Goal: Task Accomplishment & Management: Manage account settings

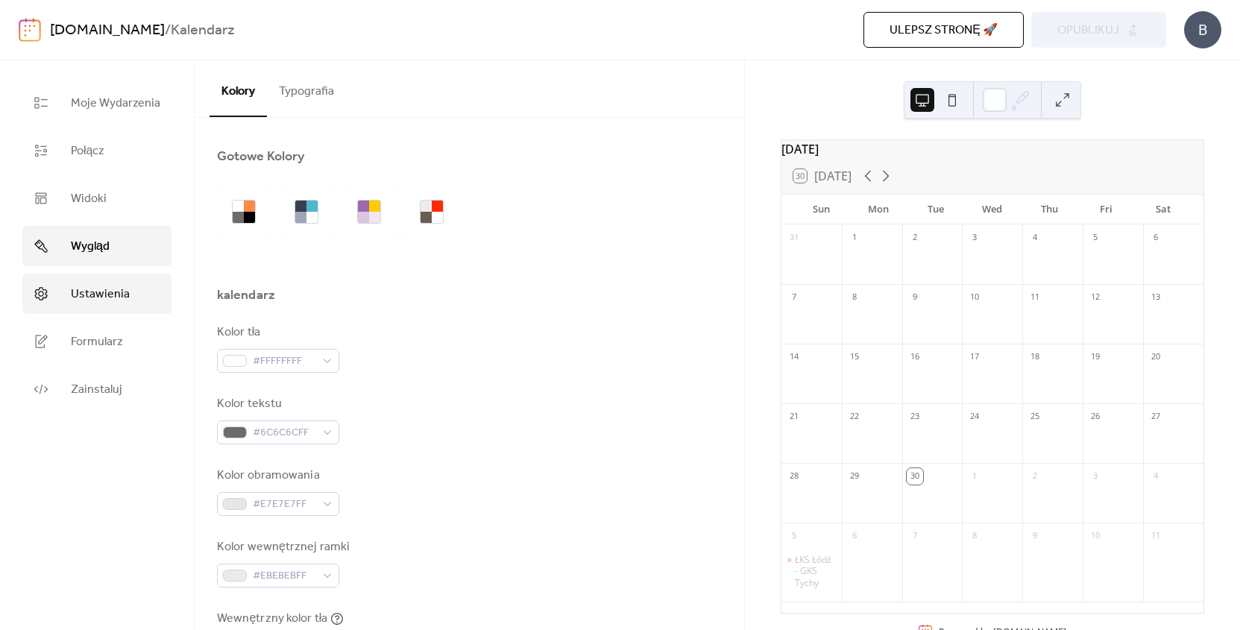
click at [118, 306] on link "Ustawienia" at bounding box center [96, 294] width 149 height 40
click at [97, 292] on span "Ustawienia" at bounding box center [100, 294] width 59 height 18
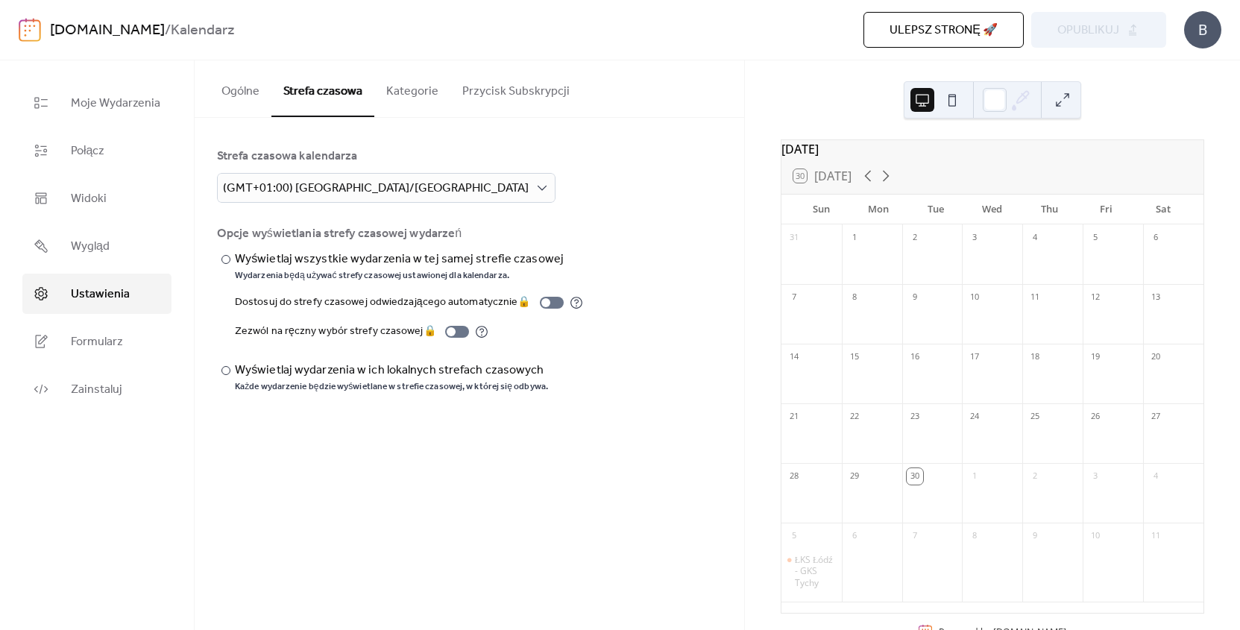
click at [306, 95] on button "Strefa czasowa" at bounding box center [322, 88] width 103 height 57
click at [100, 255] on span "Wygląd" at bounding box center [90, 247] width 39 height 18
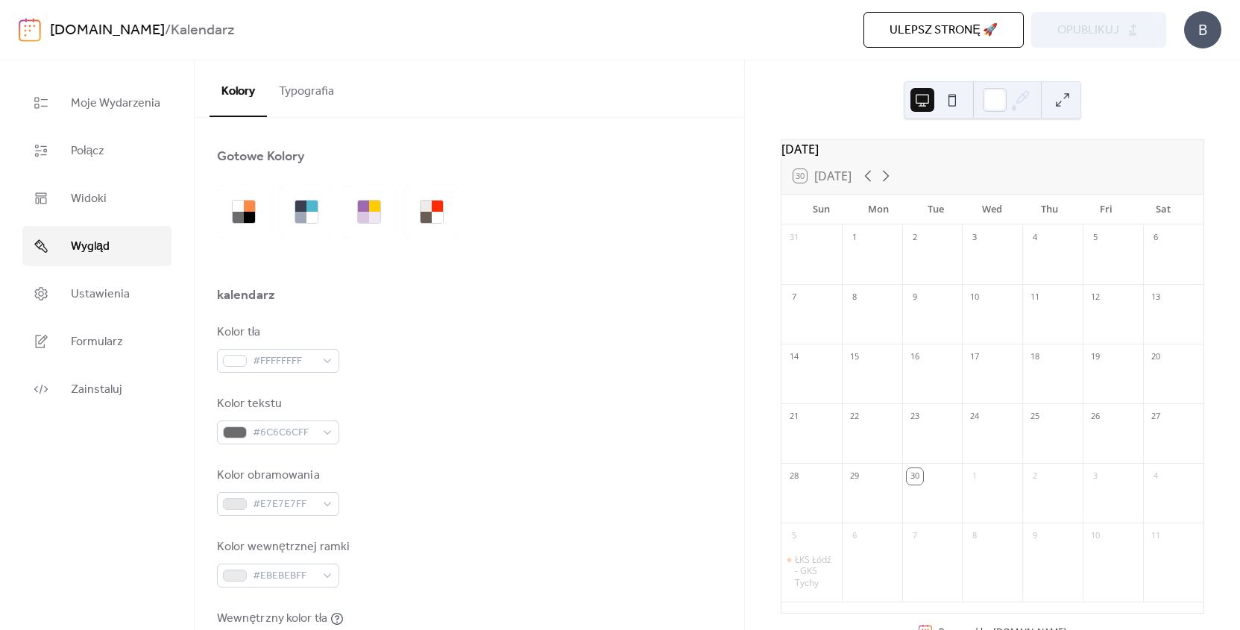
click at [322, 88] on button "Typografia" at bounding box center [306, 87] width 79 height 55
click at [294, 92] on button "Typografia" at bounding box center [306, 87] width 79 height 55
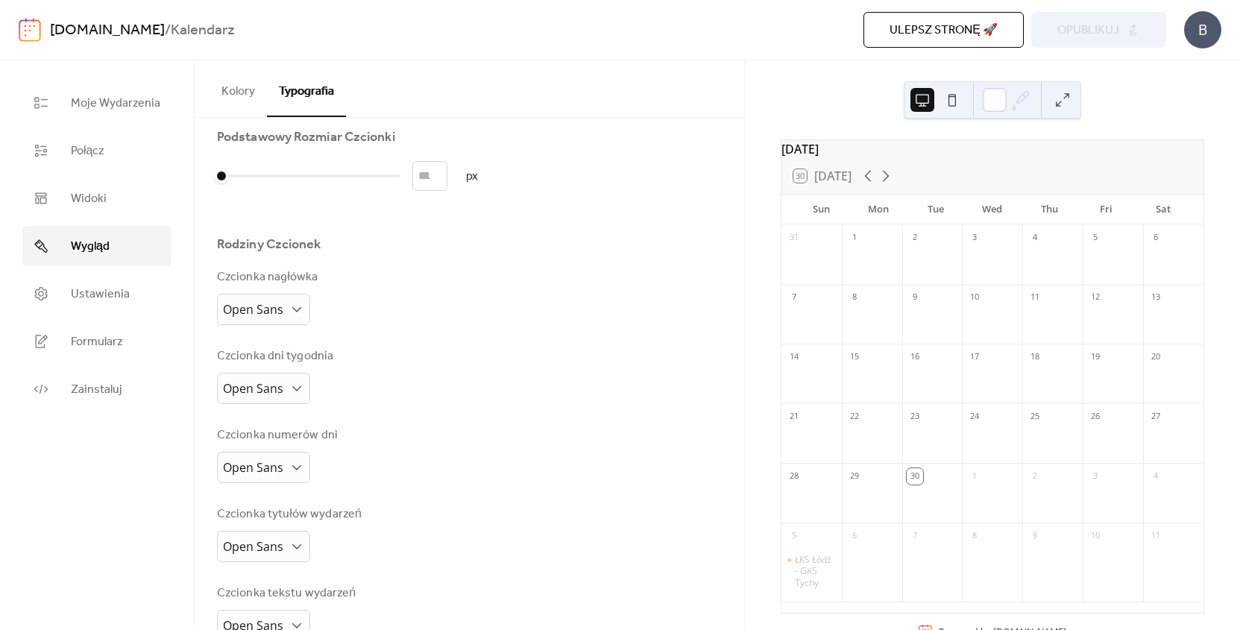
scroll to position [38, 0]
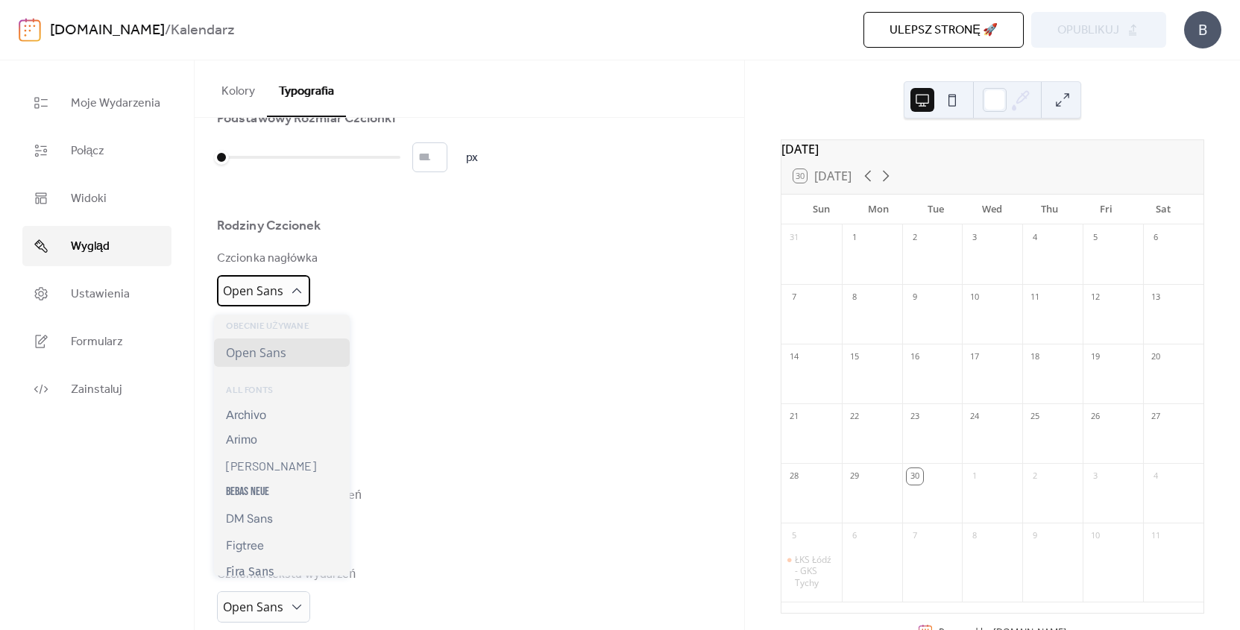
click at [275, 303] on span "Open Sans" at bounding box center [253, 291] width 60 height 23
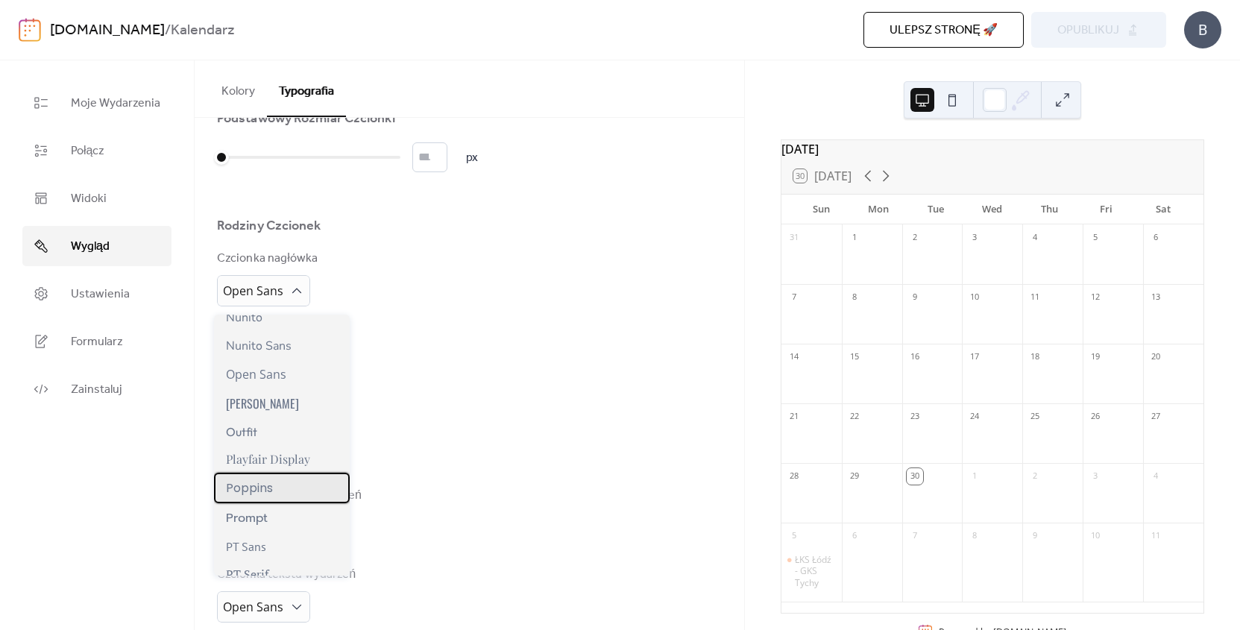
click at [272, 483] on span "Poppins" at bounding box center [249, 488] width 47 height 19
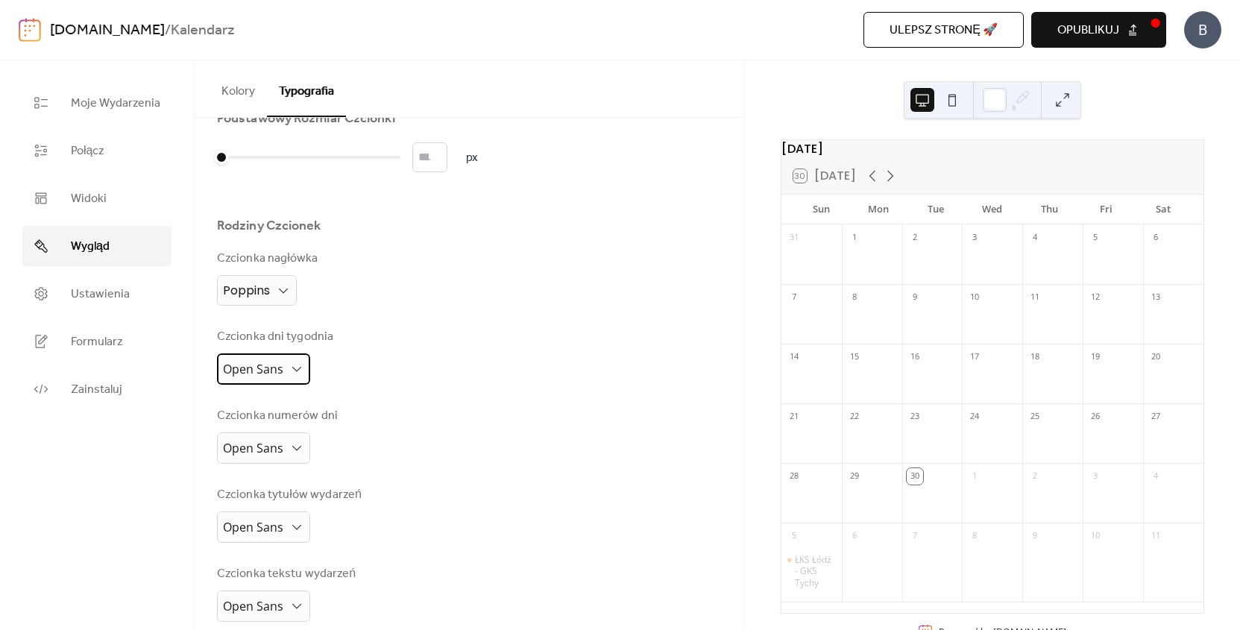
click at [288, 362] on div "Open Sans" at bounding box center [263, 368] width 93 height 31
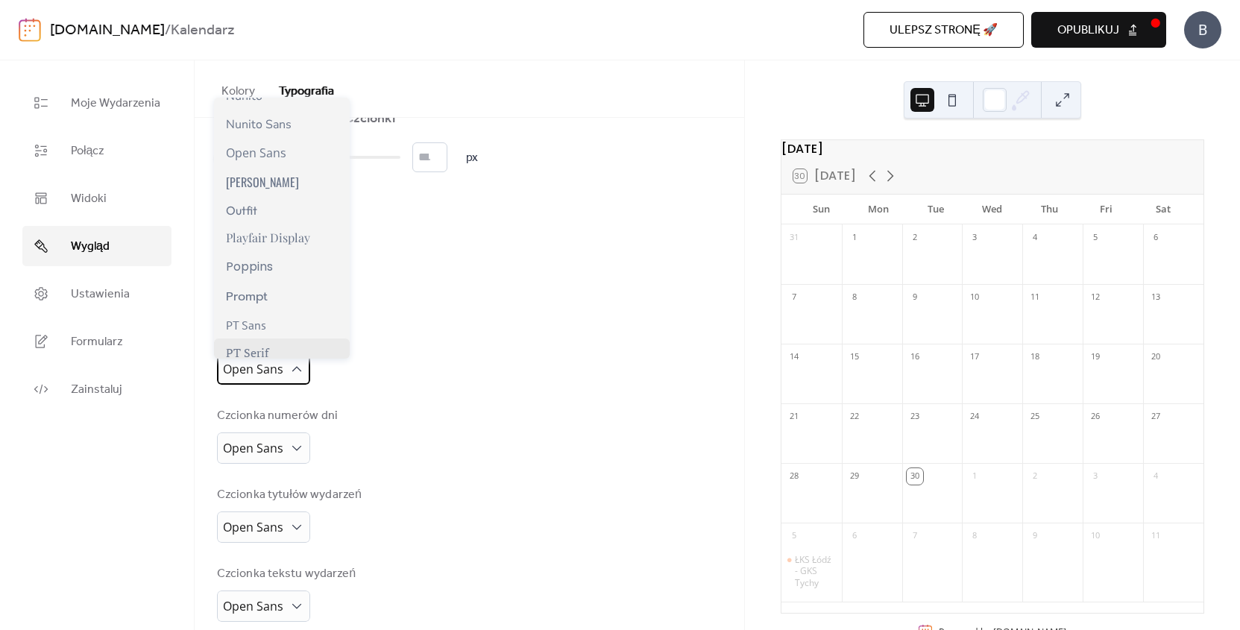
scroll to position [937, 0]
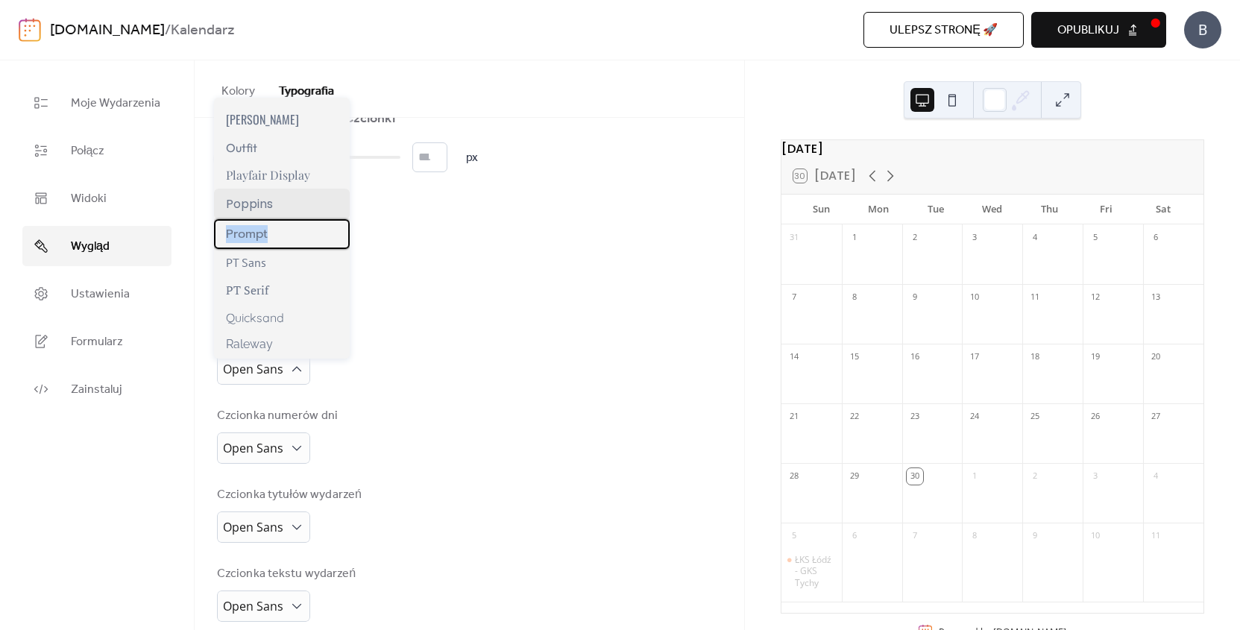
drag, startPoint x: 277, startPoint y: 227, endPoint x: 275, endPoint y: 203, distance: 23.9
click at [275, 203] on div "Currently Used Open Sans Poppins ALL FONTS Archivo Arimo Barlow Bebas Neue DM S…" at bounding box center [282, 228] width 136 height 261
click at [271, 203] on span "Poppins" at bounding box center [249, 204] width 47 height 19
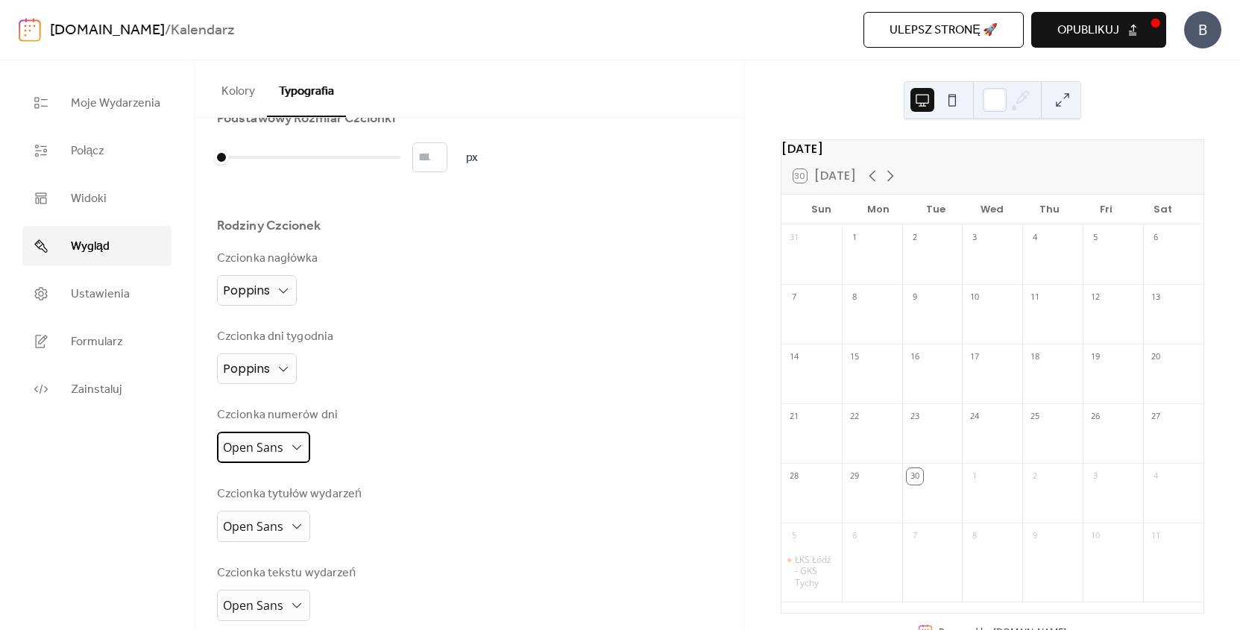
click at [275, 446] on span "Open Sans" at bounding box center [253, 447] width 60 height 16
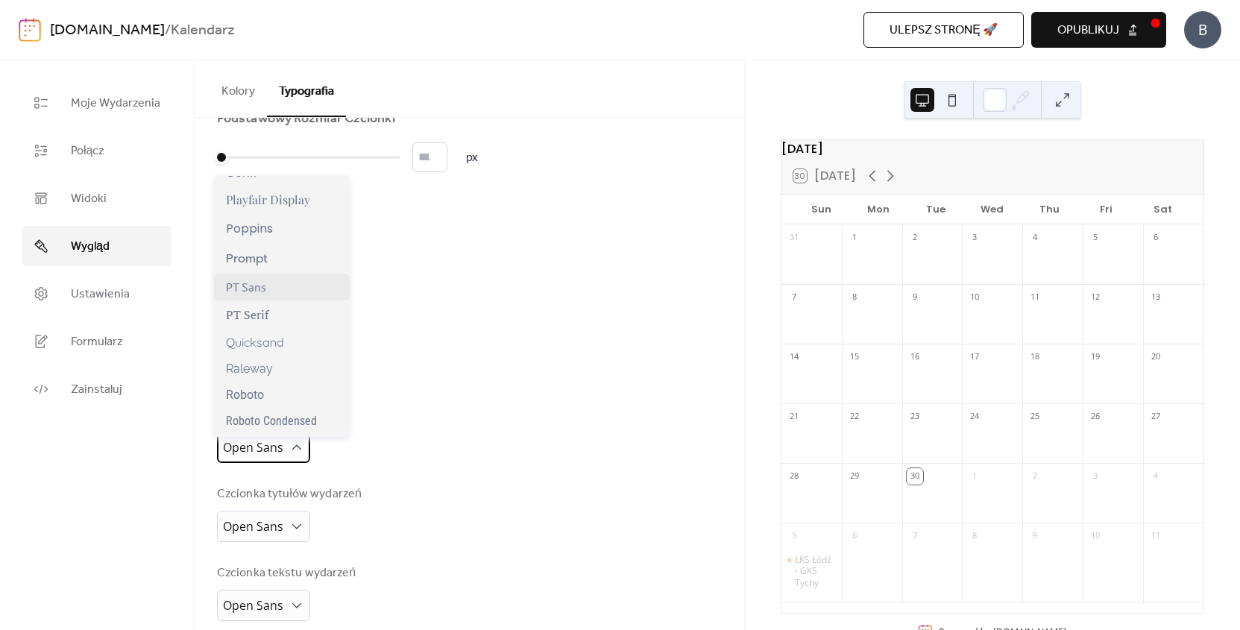
scroll to position [971, 0]
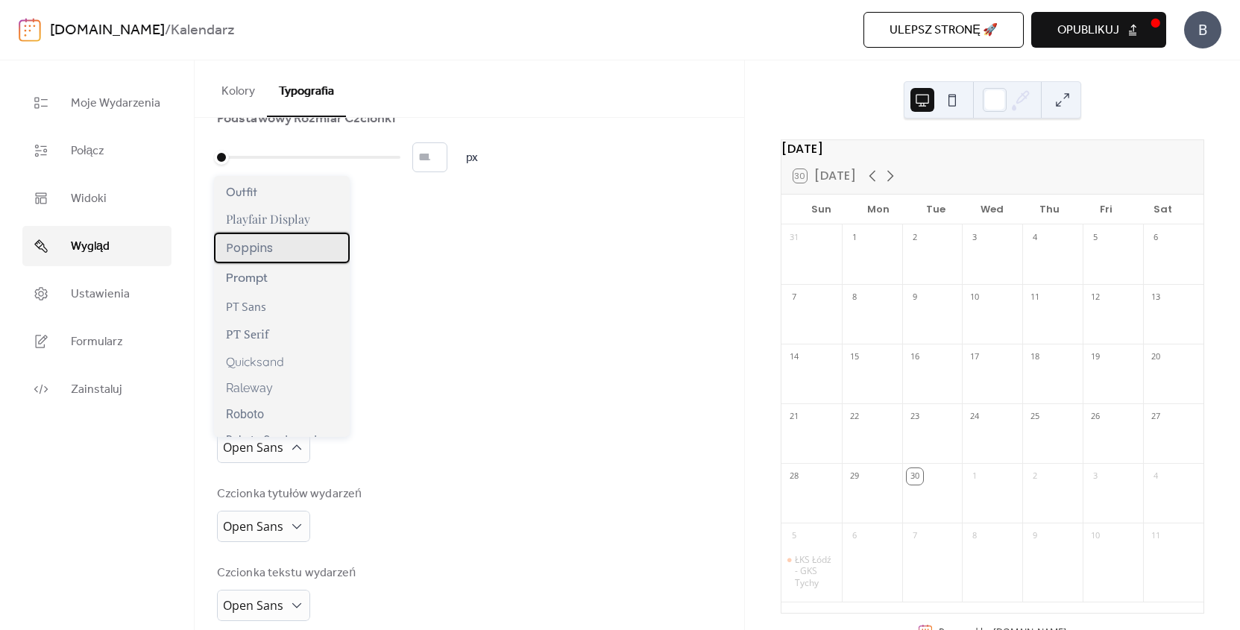
click at [269, 242] on span "Poppins" at bounding box center [249, 248] width 47 height 19
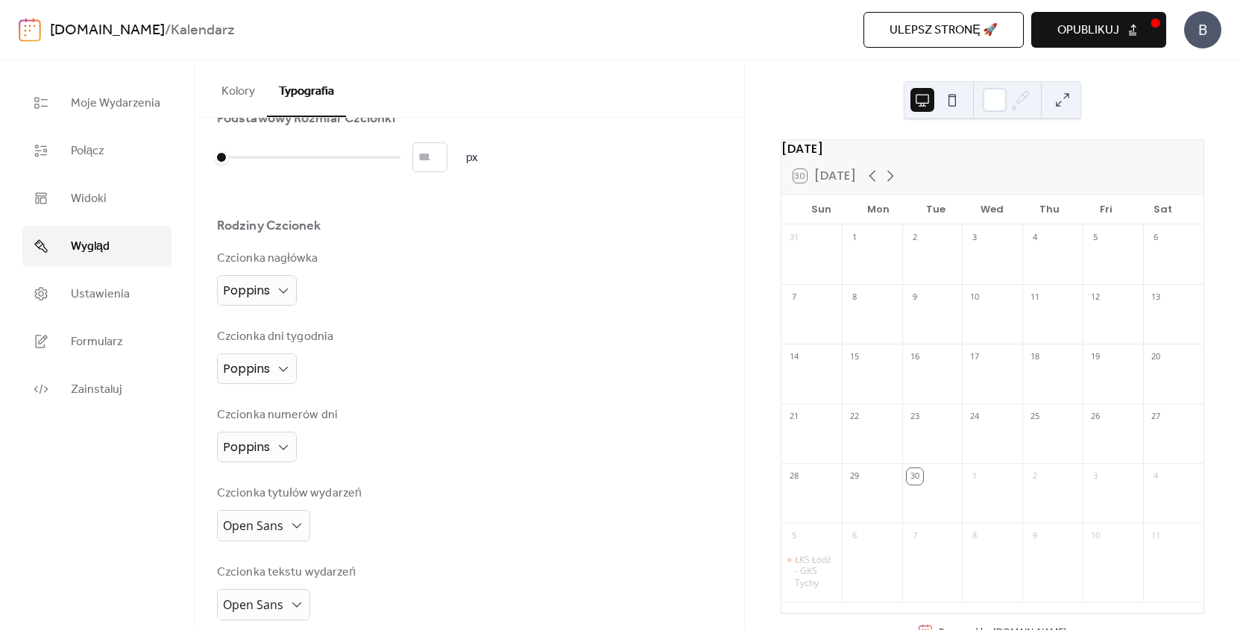
click at [443, 343] on div "Czcionka dni tygodnia Poppins" at bounding box center [469, 356] width 505 height 56
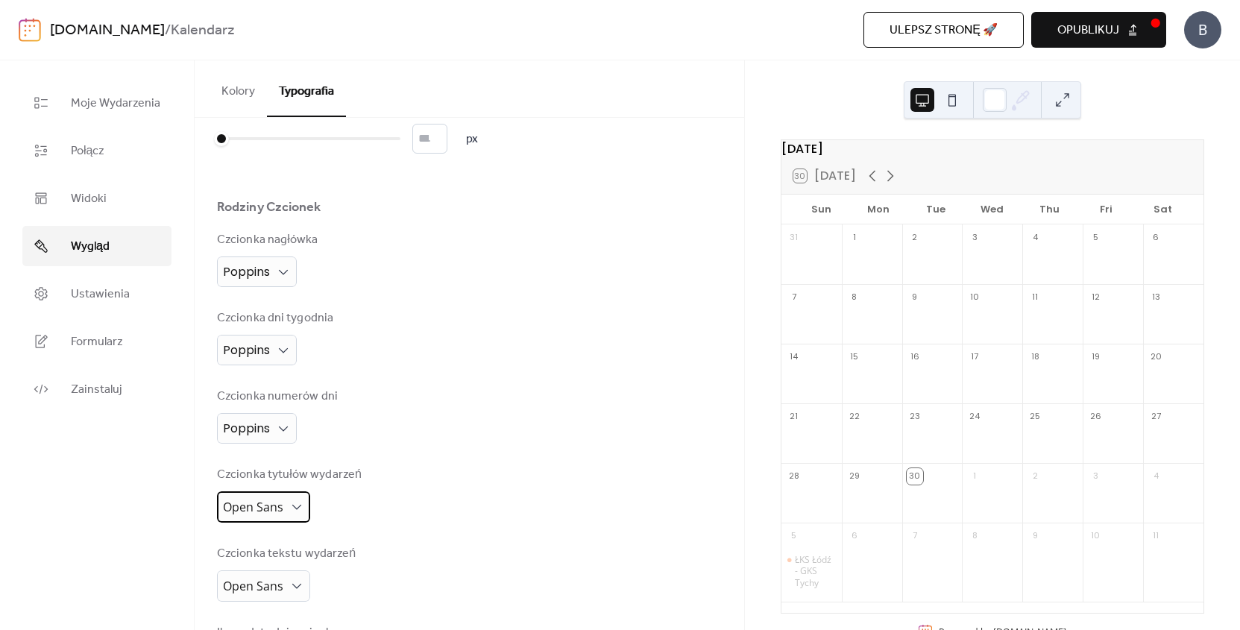
click at [280, 515] on span "Open Sans" at bounding box center [253, 507] width 60 height 16
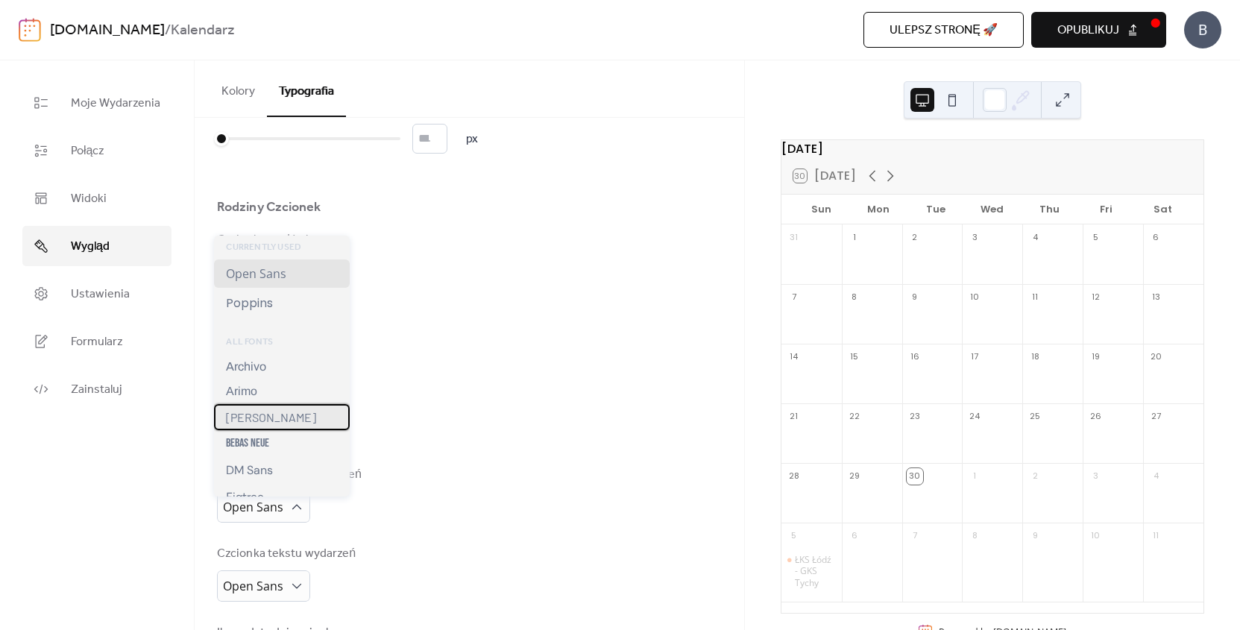
click at [277, 420] on div "Barlow" at bounding box center [282, 417] width 136 height 26
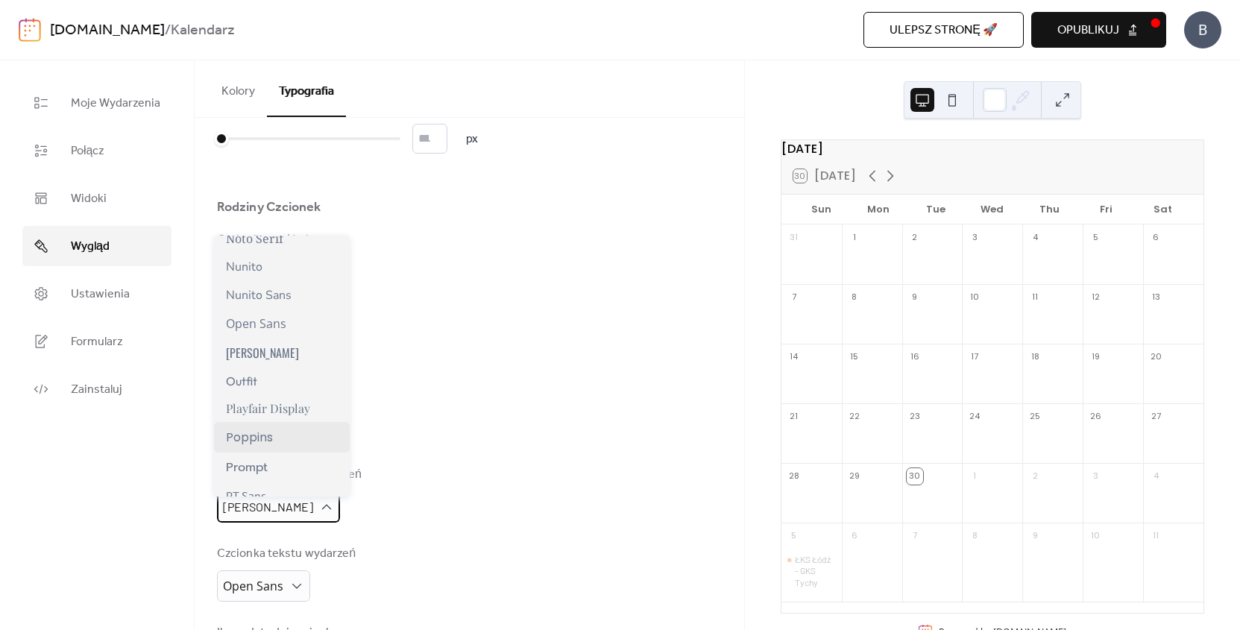
scroll to position [877, 0]
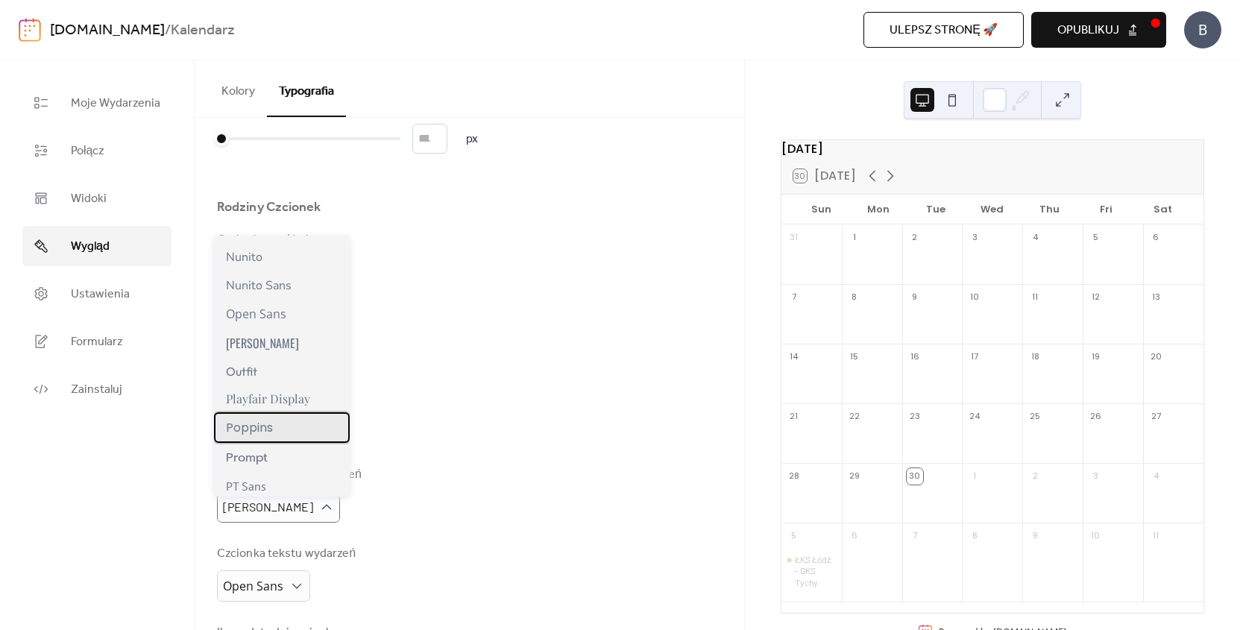
click at [268, 423] on span "Poppins" at bounding box center [249, 427] width 47 height 19
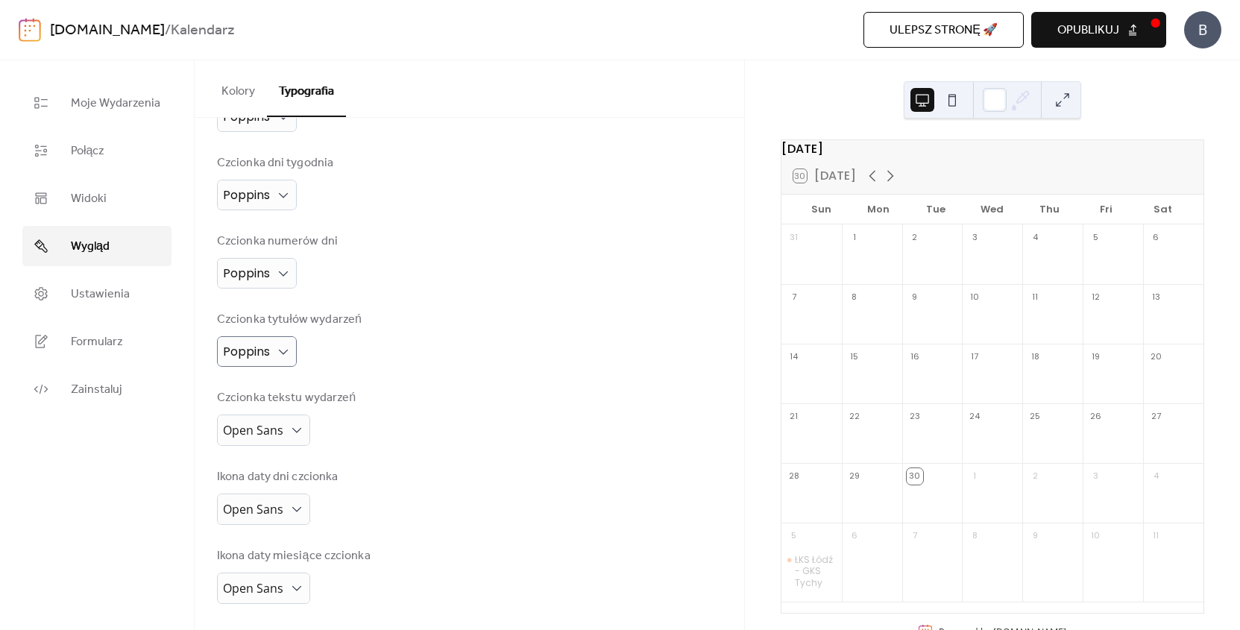
scroll to position [0, 0]
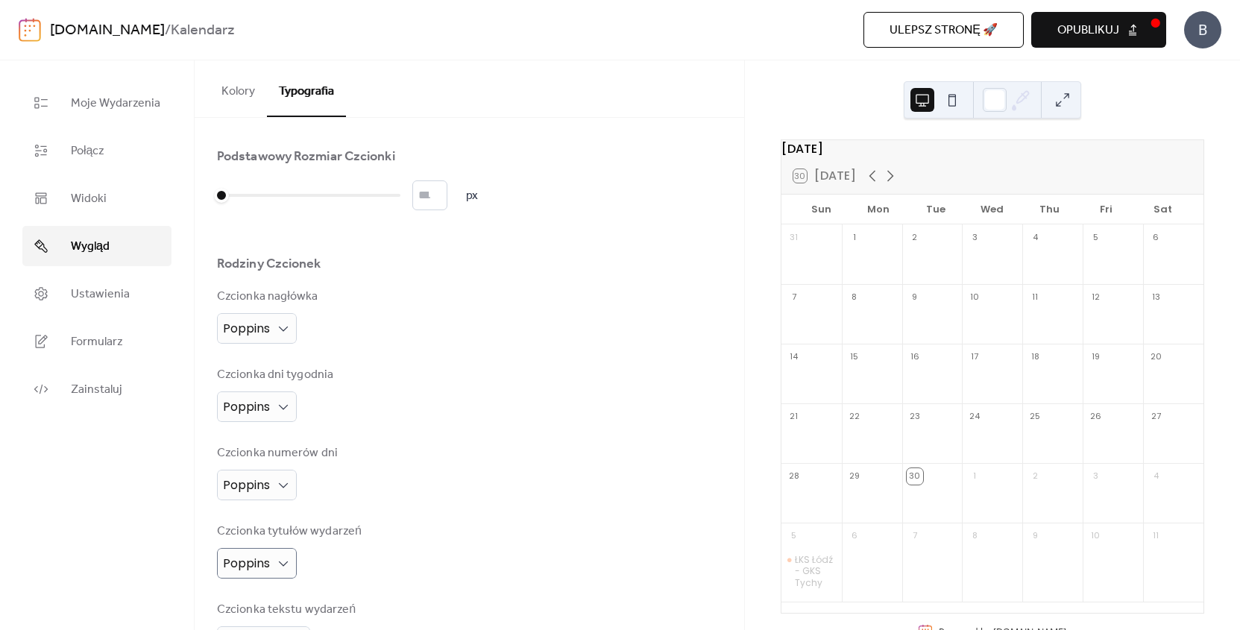
click at [1082, 24] on span "Opublikuj" at bounding box center [1088, 31] width 62 height 18
click at [242, 91] on button "Kolory" at bounding box center [237, 87] width 57 height 55
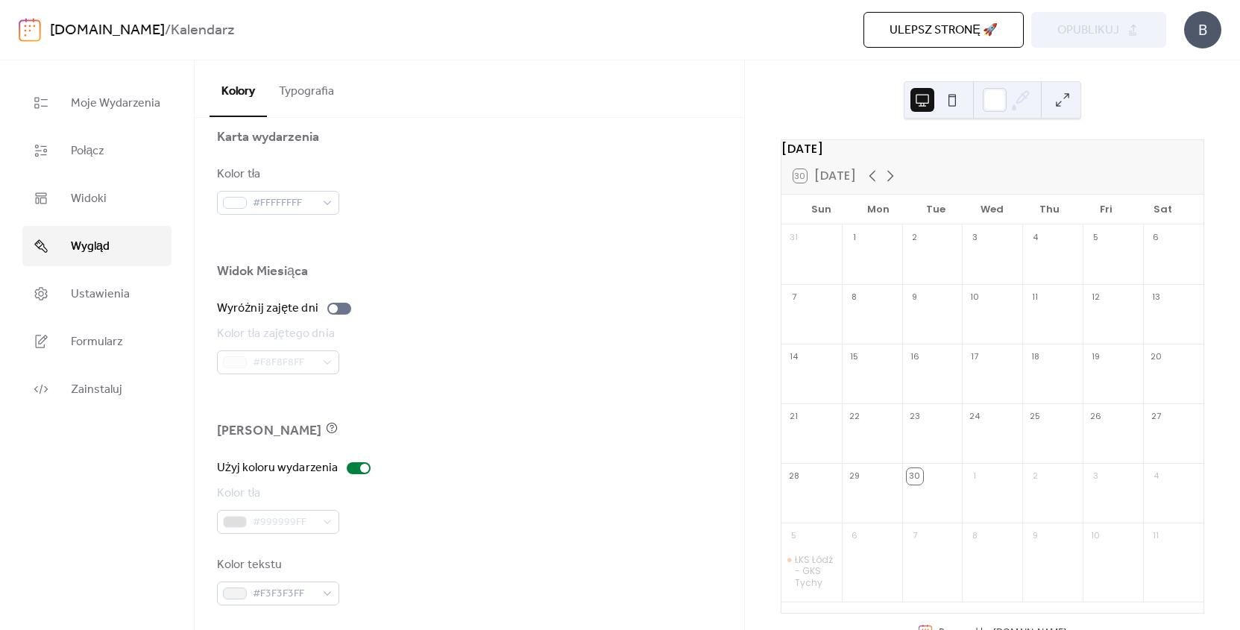
scroll to position [932, 0]
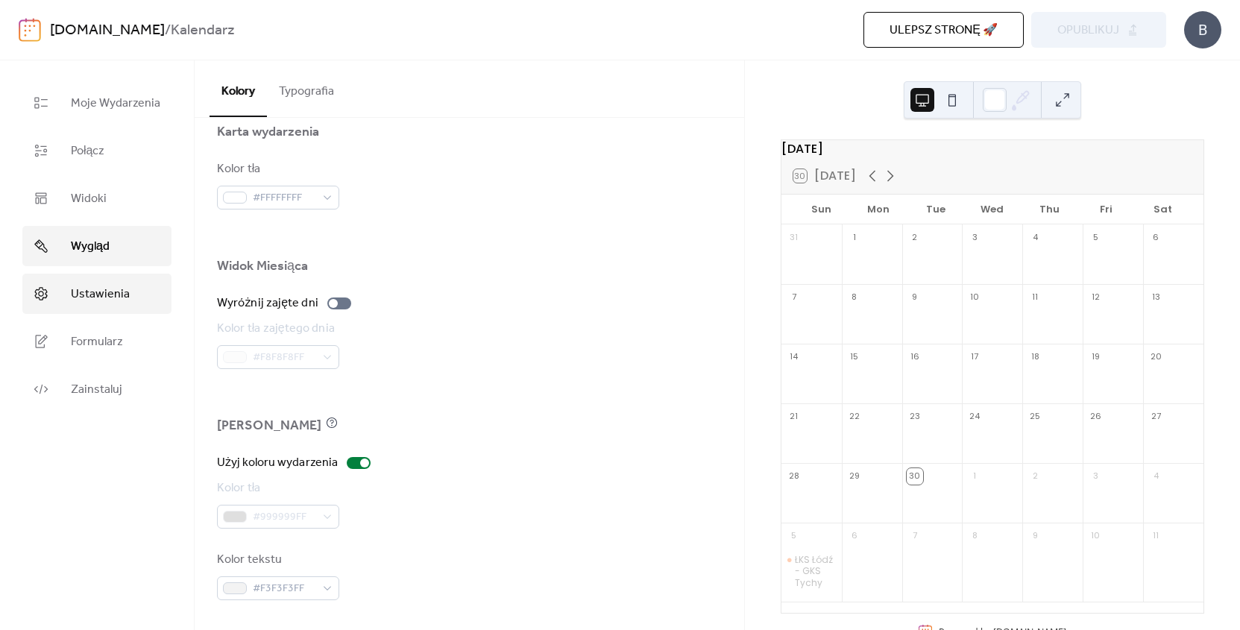
click at [110, 294] on span "Ustawienia" at bounding box center [100, 294] width 59 height 18
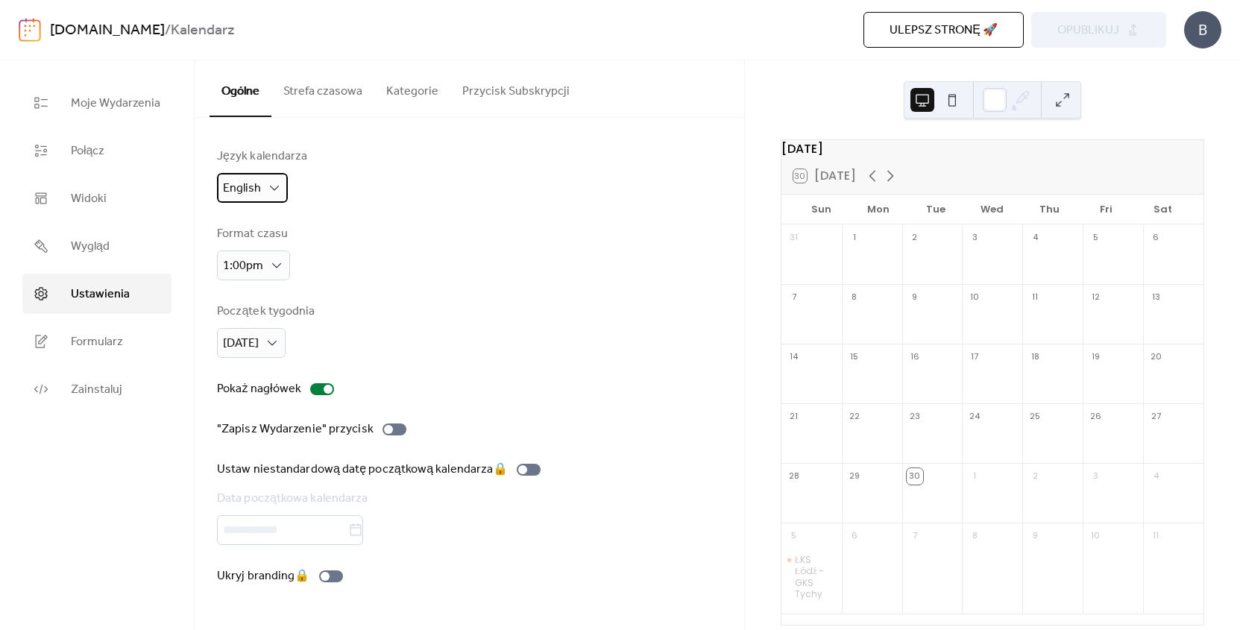
click at [259, 187] on div "English" at bounding box center [252, 188] width 71 height 30
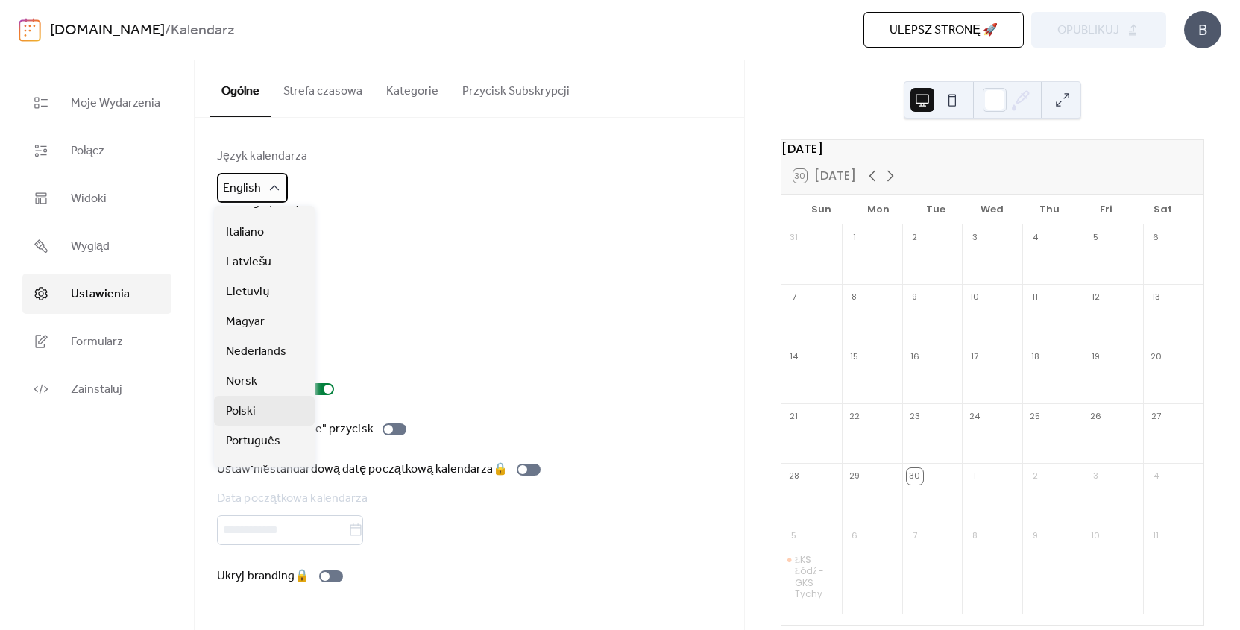
scroll to position [344, 0]
click at [260, 347] on div "Polski" at bounding box center [264, 353] width 101 height 30
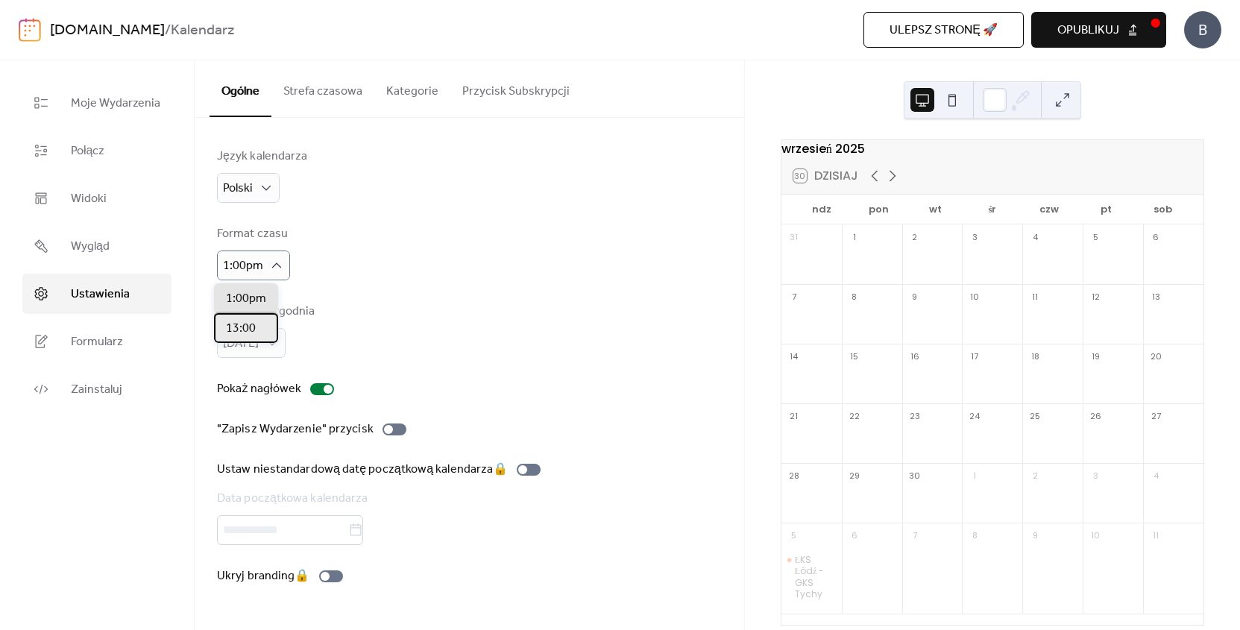
click at [246, 330] on span "13:00" at bounding box center [241, 329] width 30 height 18
click at [359, 275] on div "Format czasu 13:00" at bounding box center [469, 252] width 505 height 55
click at [262, 401] on span "Poniedziałek" at bounding box center [244, 406] width 36 height 18
click at [379, 332] on div "Początek tygodnia Poniedziałek" at bounding box center [469, 330] width 505 height 55
click at [1124, 31] on button "Opublikuj" at bounding box center [1098, 30] width 135 height 36
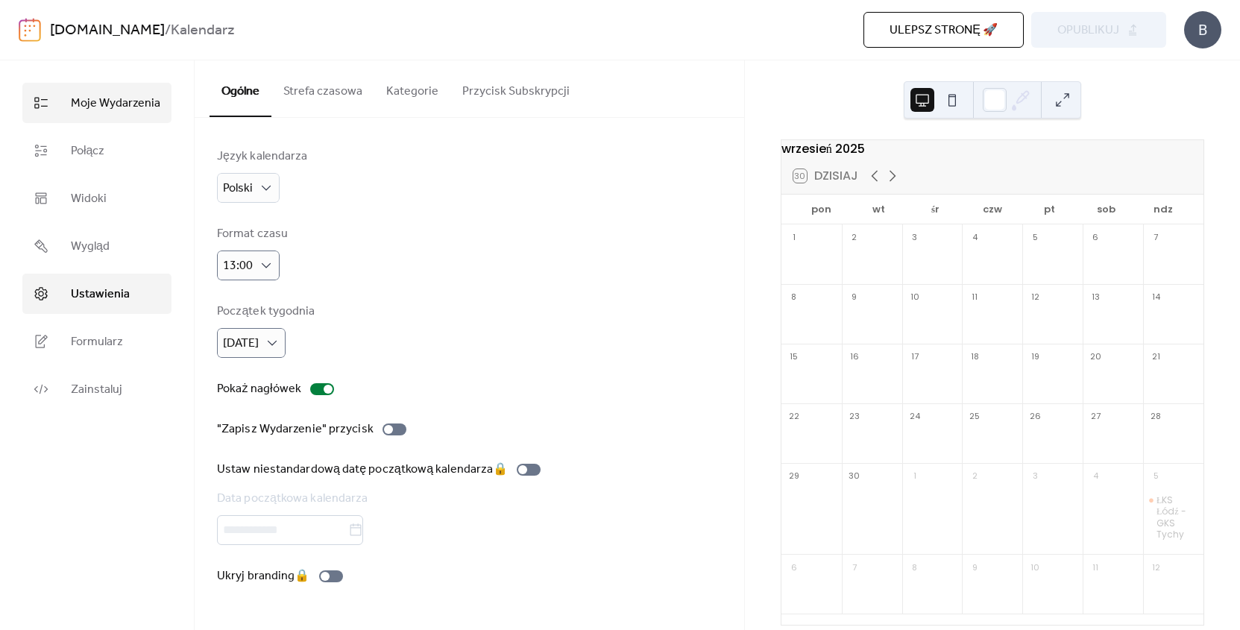
click at [150, 118] on link "Moje Wydarzenia" at bounding box center [96, 103] width 149 height 40
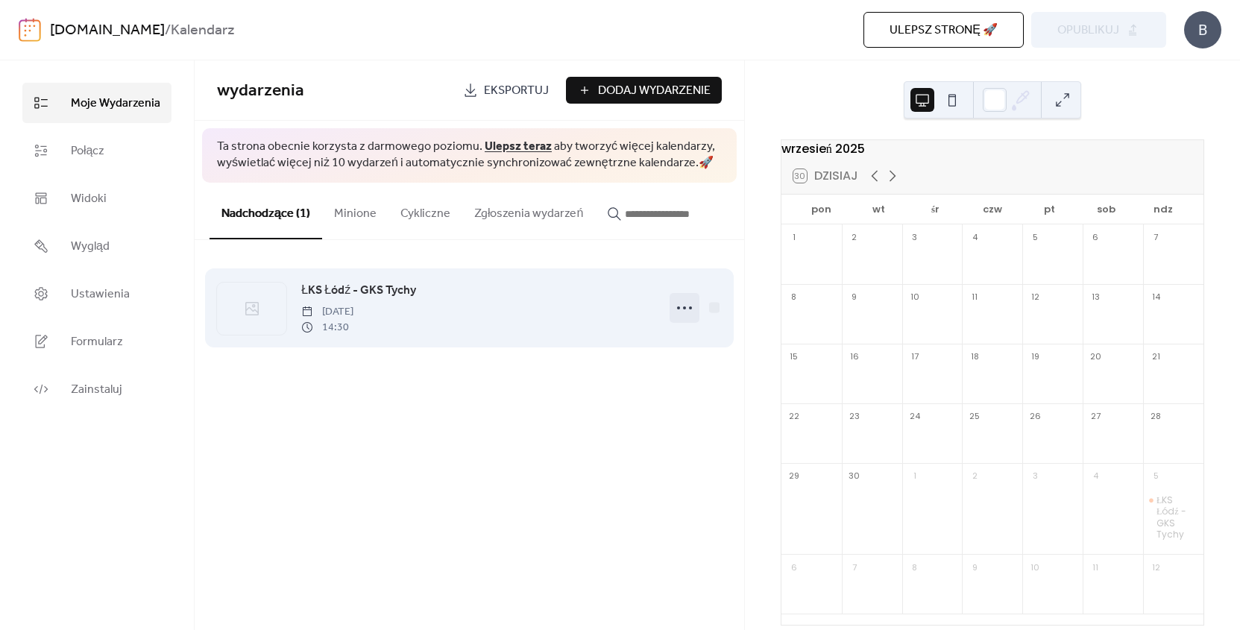
click at [684, 312] on icon at bounding box center [684, 308] width 24 height 24
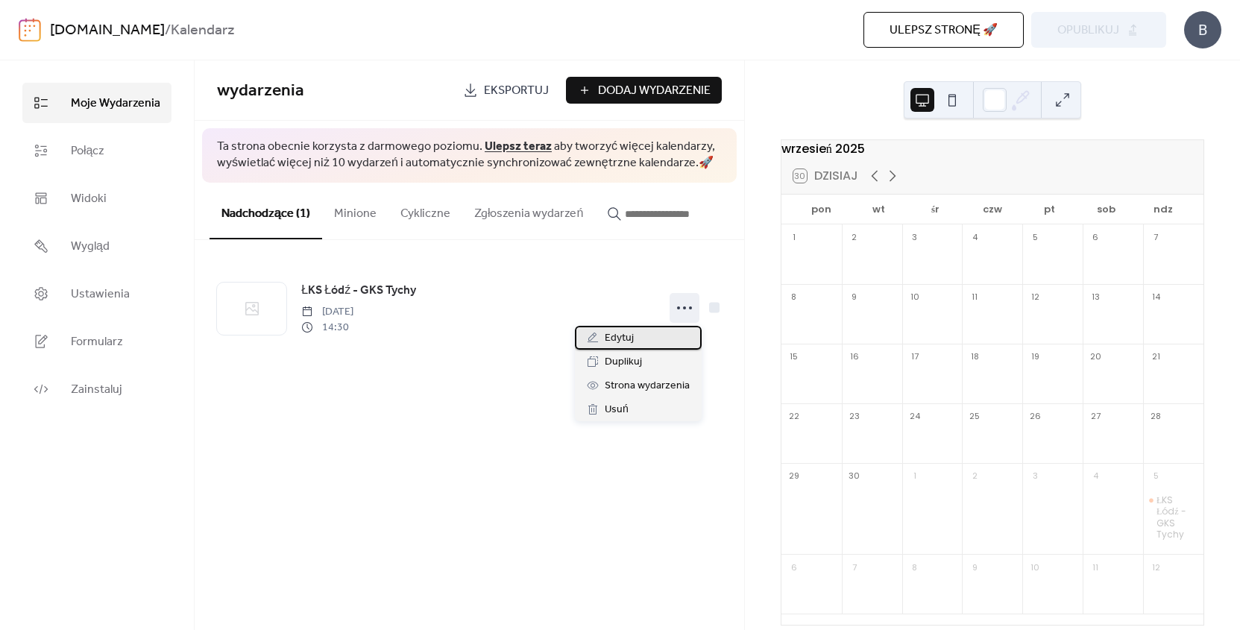
click at [649, 332] on div "Edytuj" at bounding box center [638, 338] width 127 height 24
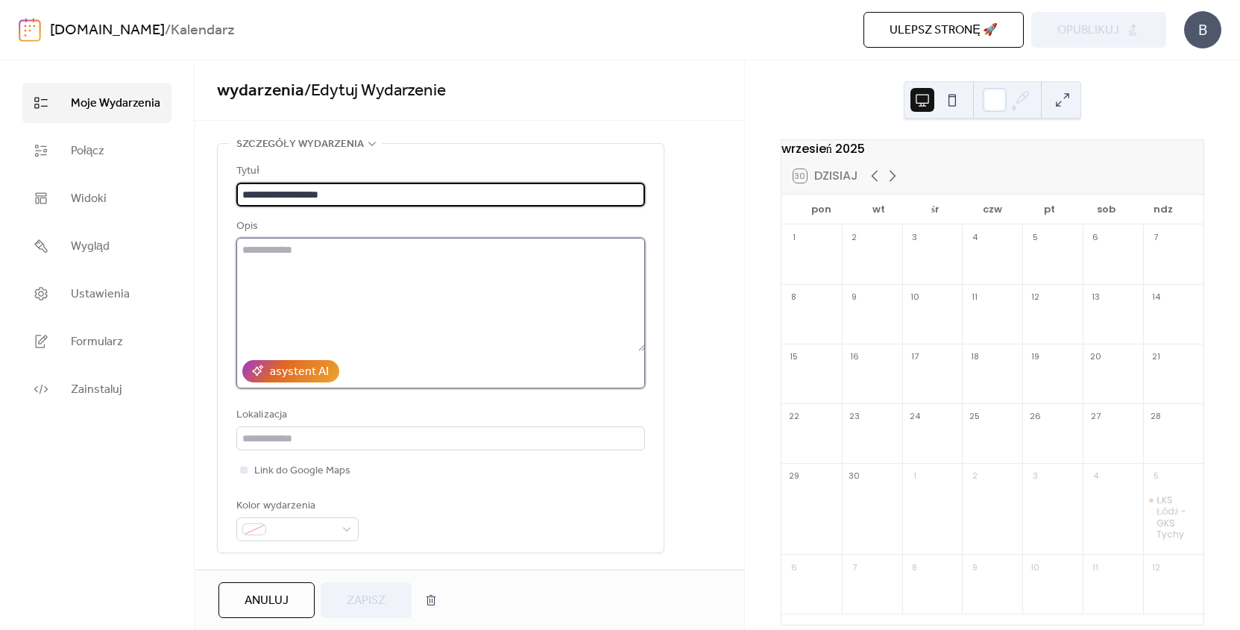
click at [299, 267] on textarea at bounding box center [440, 294] width 408 height 113
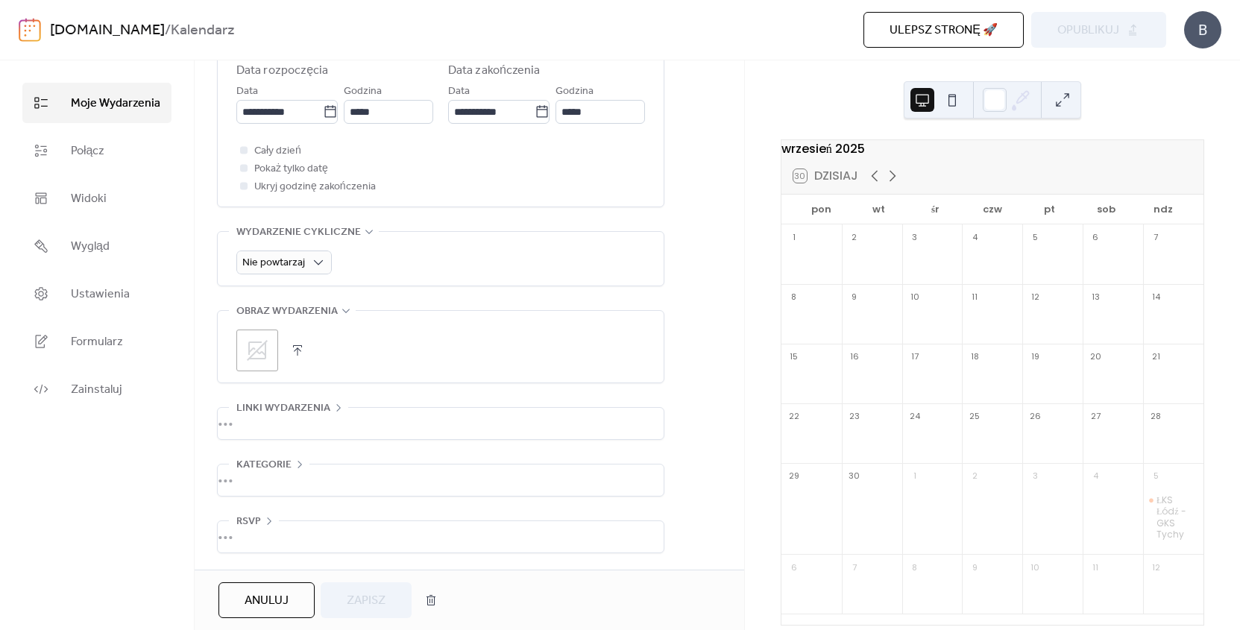
scroll to position [541, 0]
click at [245, 426] on div "•••" at bounding box center [441, 423] width 446 height 31
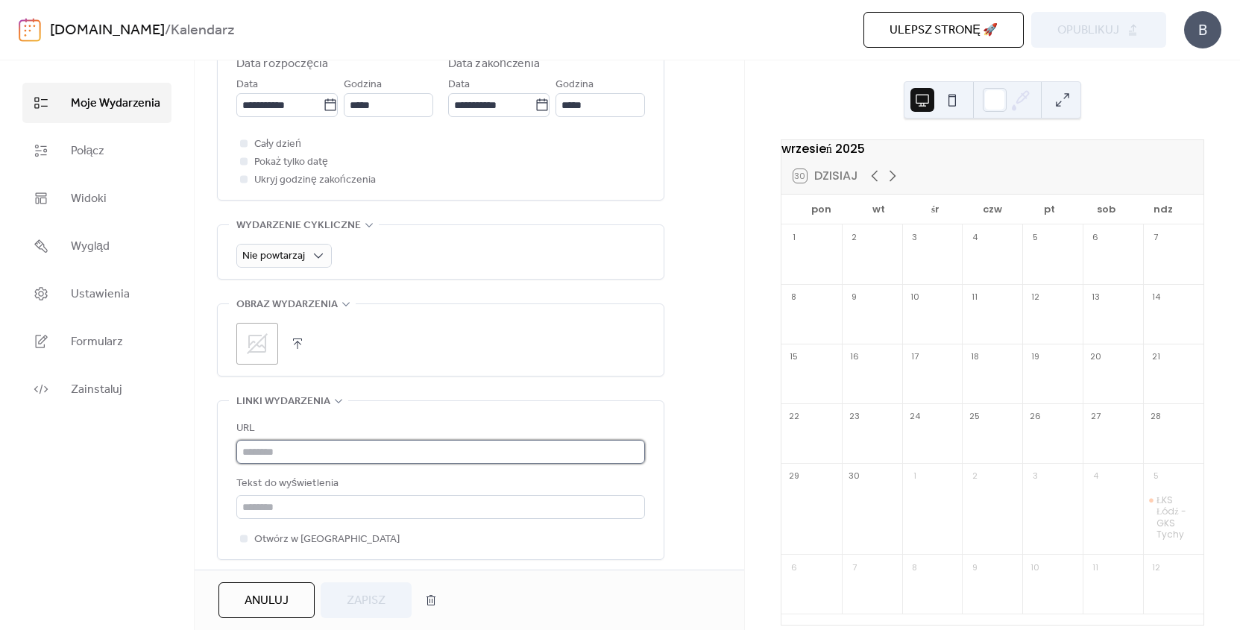
click at [283, 453] on input "text" at bounding box center [440, 452] width 408 height 24
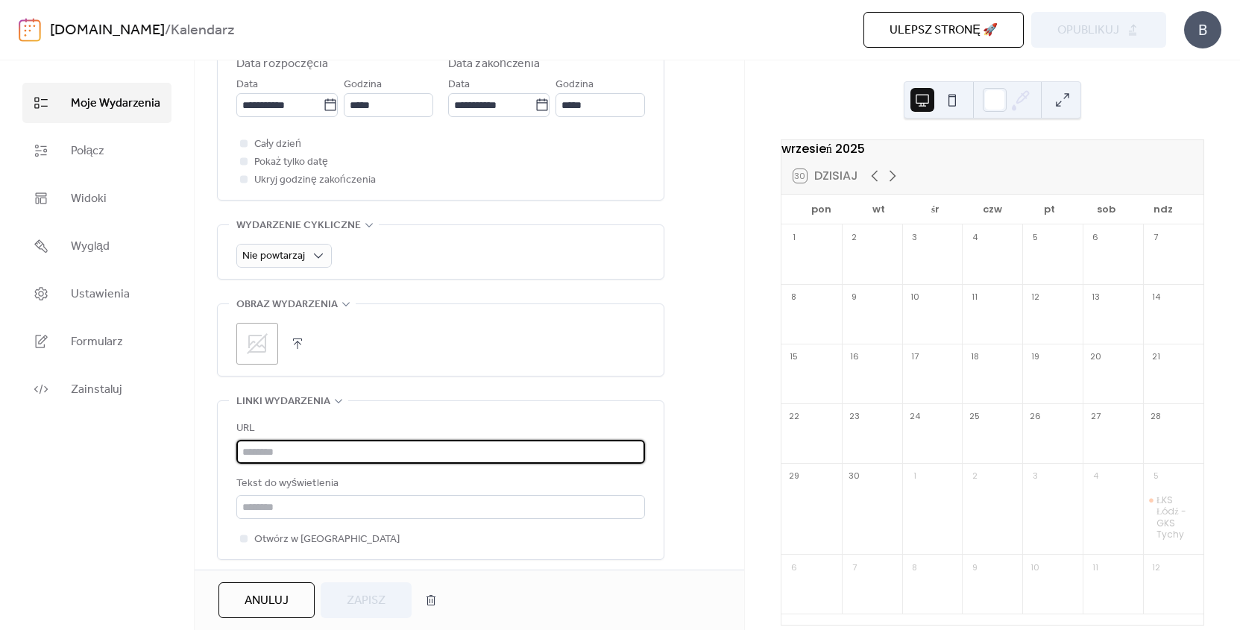
paste input "**********"
type input "**********"
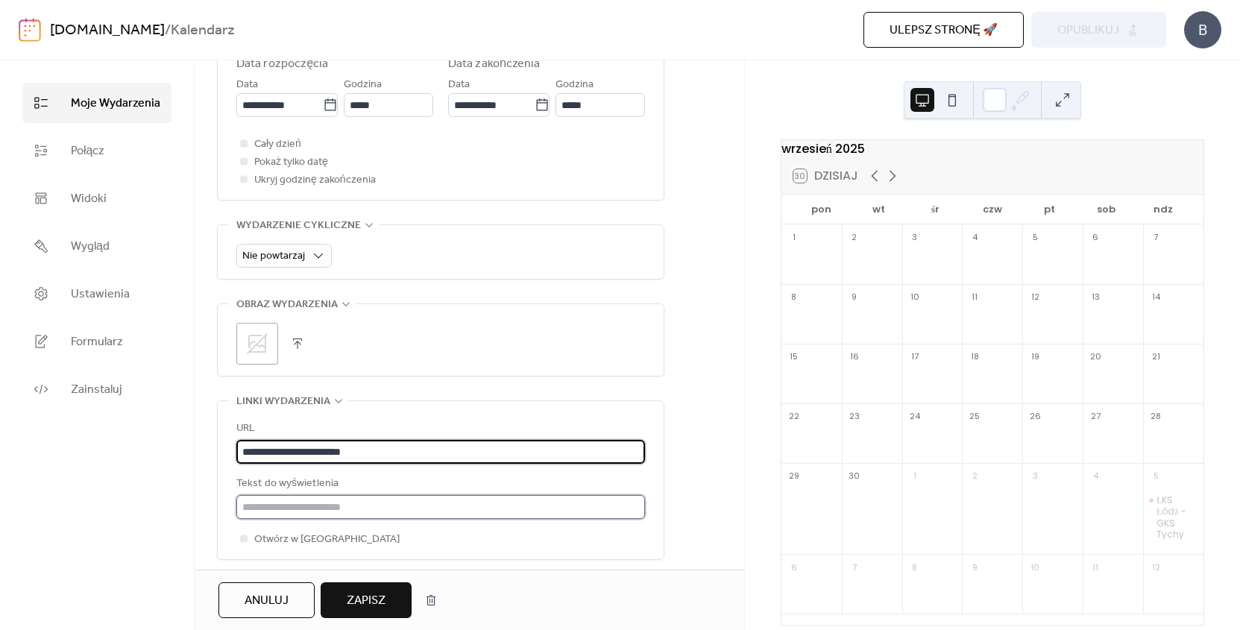
click at [288, 514] on input "text" at bounding box center [440, 507] width 408 height 24
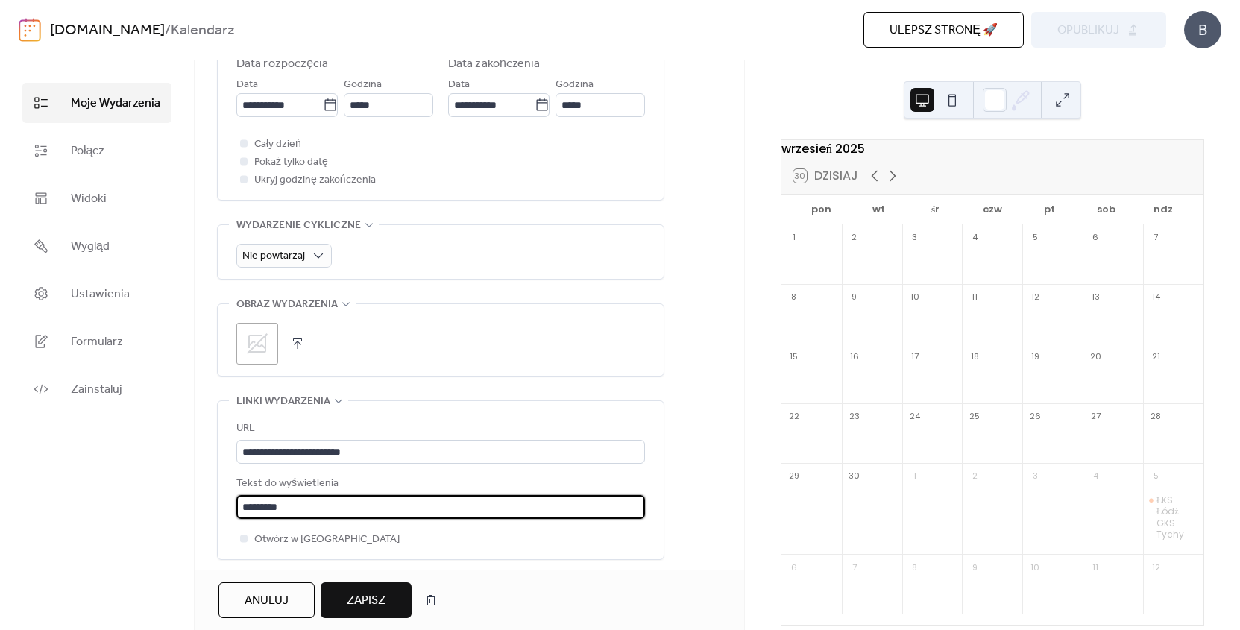
scroll to position [584, 0]
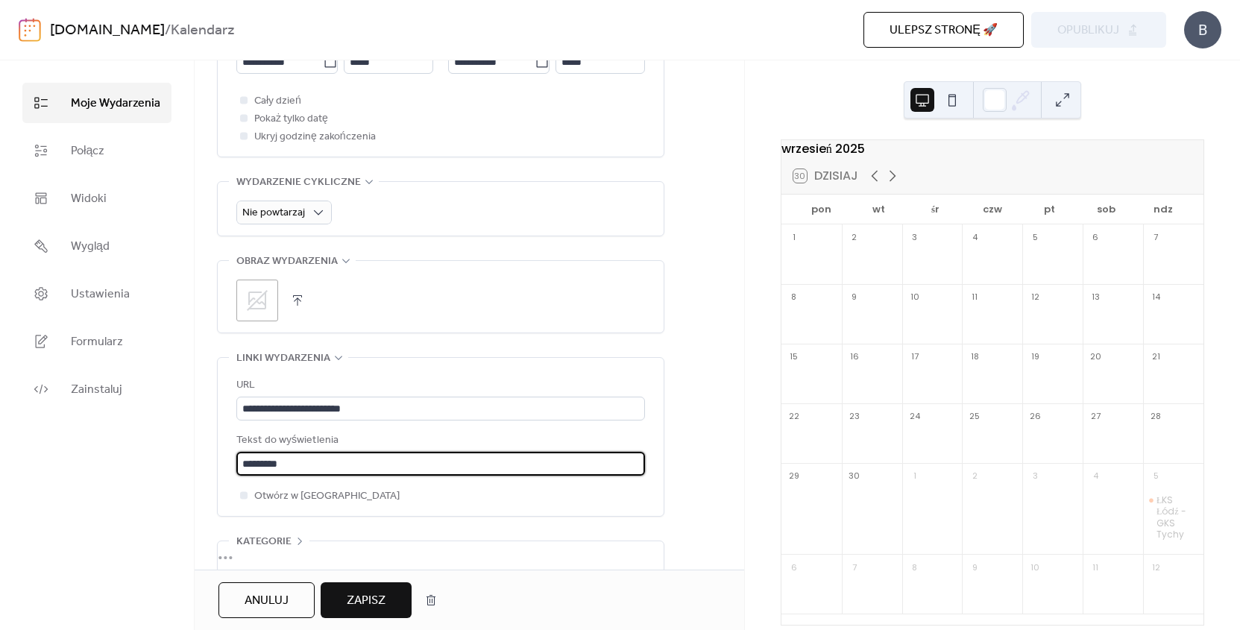
type input "*********"
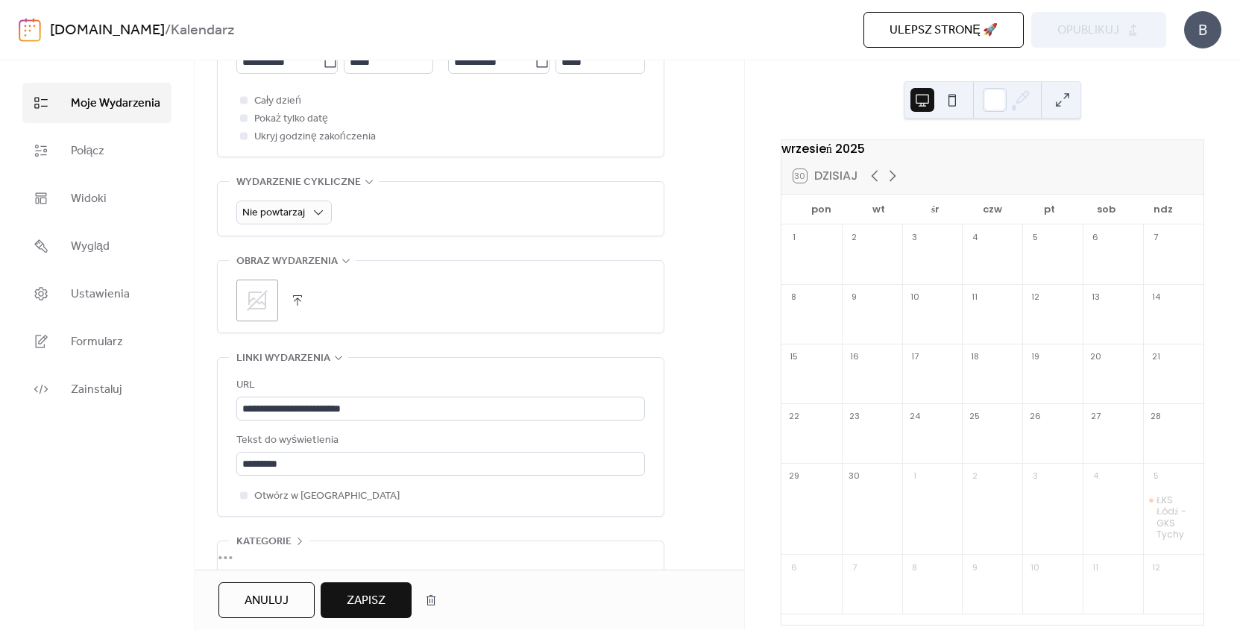
click at [358, 592] on span "Zapisz" at bounding box center [366, 601] width 39 height 18
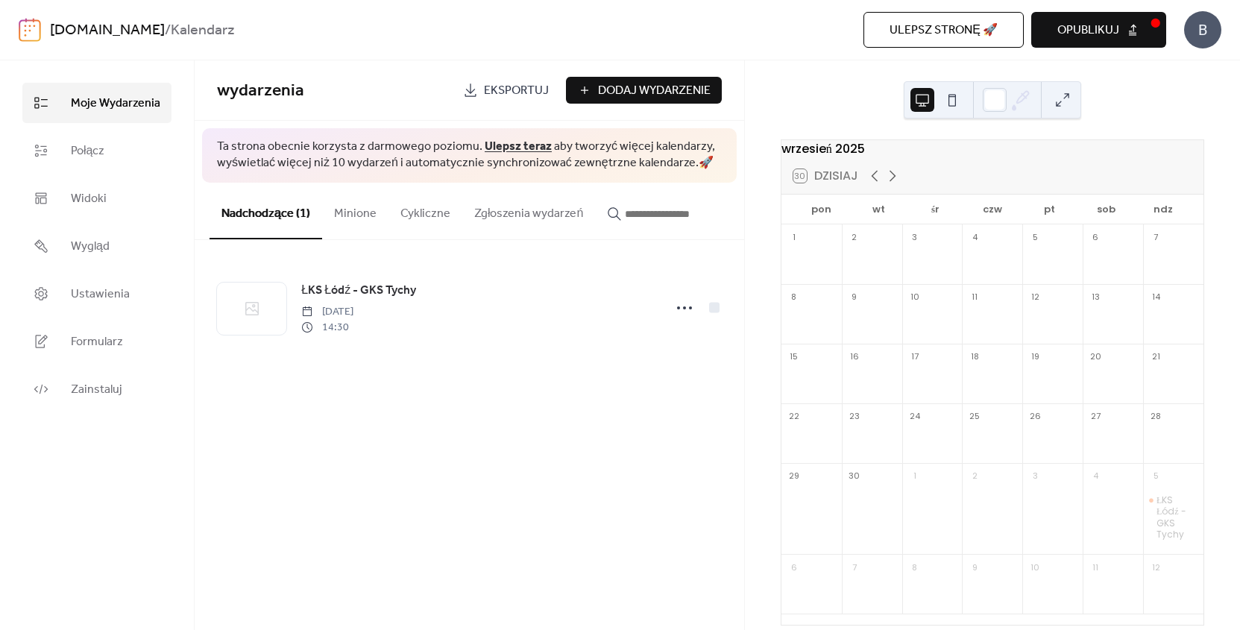
click at [1073, 34] on span "Opublikuj" at bounding box center [1088, 31] width 62 height 18
click at [110, 238] on link "Wygląd" at bounding box center [96, 246] width 149 height 40
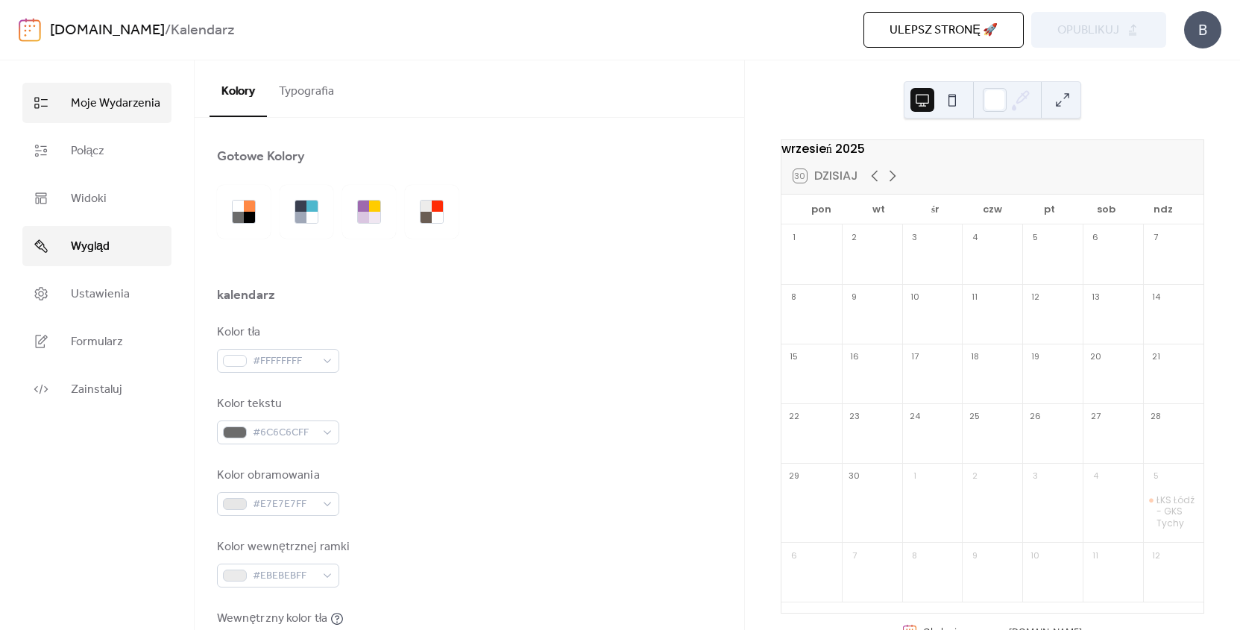
drag, startPoint x: 119, startPoint y: 192, endPoint x: 110, endPoint y: 107, distance: 86.2
click at [119, 192] on link "Widoki" at bounding box center [96, 198] width 149 height 40
click at [110, 107] on span "Moje Wydarzenia" at bounding box center [115, 104] width 89 height 18
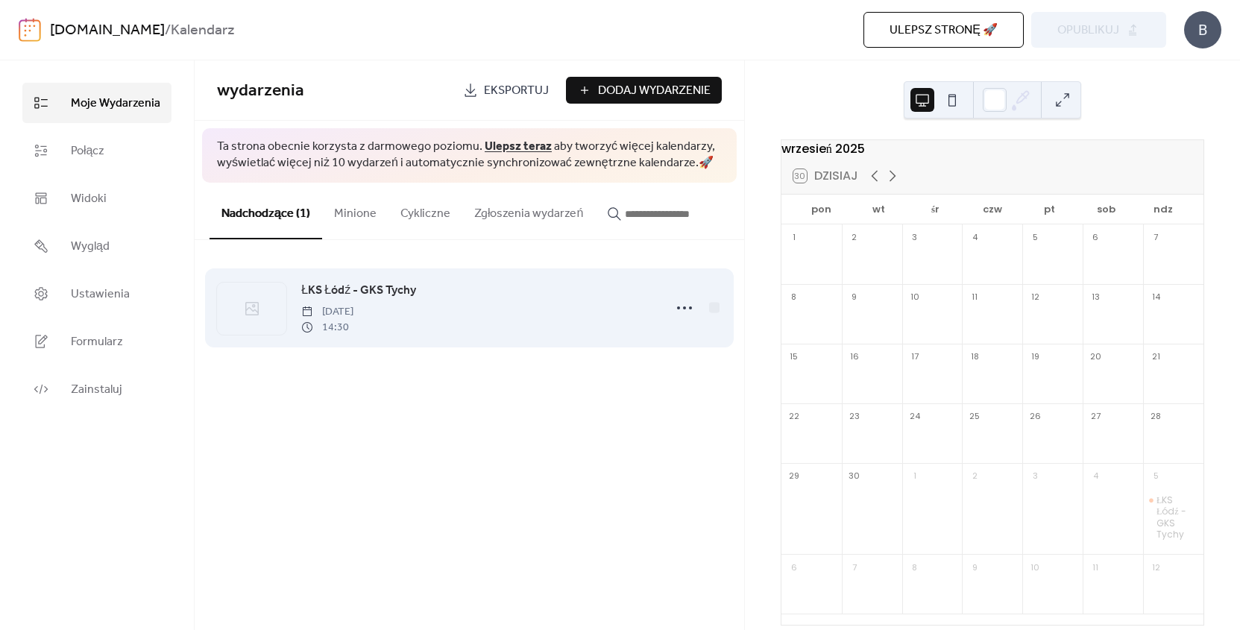
click at [413, 300] on div "ŁKS Łódź - GKS Tychy niedziela, październik 5, 2025 14:30" at bounding box center [477, 308] width 353 height 54
click at [406, 289] on span "ŁKS Łódź - GKS Tychy" at bounding box center [358, 291] width 115 height 18
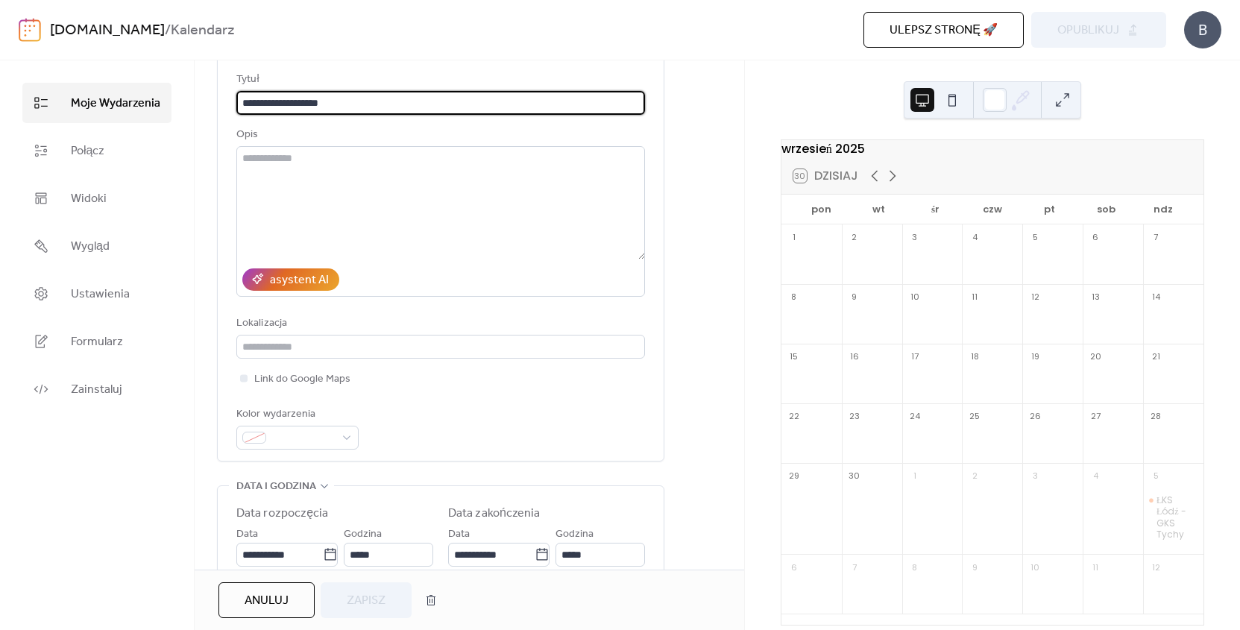
scroll to position [155, 0]
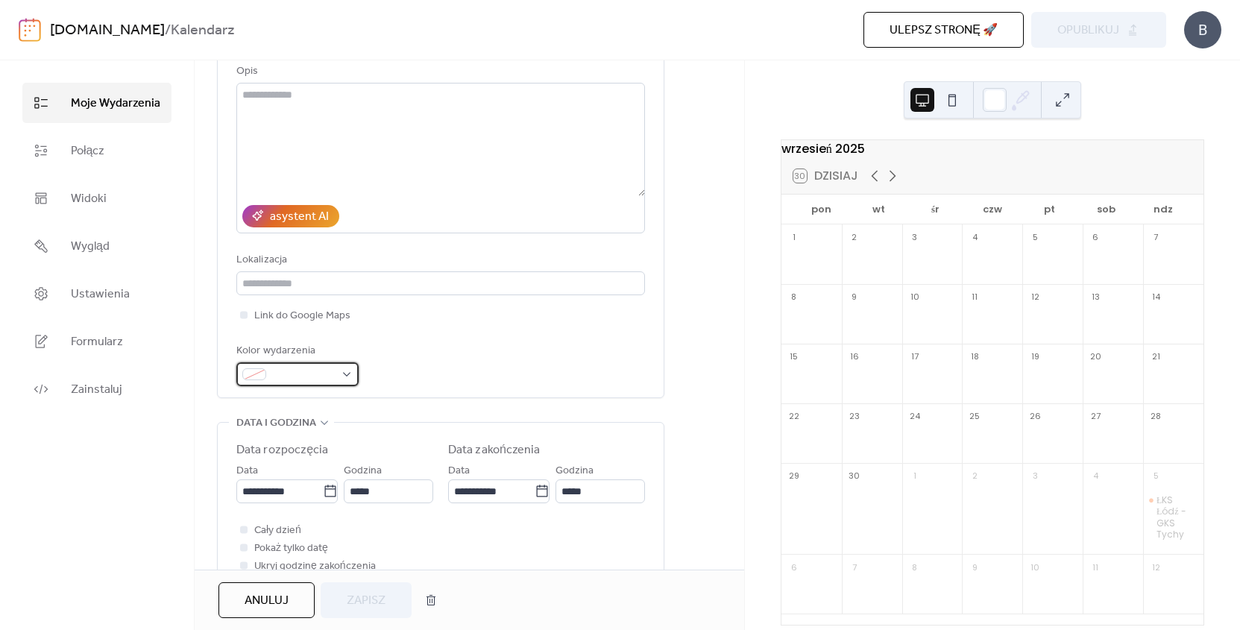
click at [297, 376] on span at bounding box center [303, 375] width 63 height 18
click at [408, 386] on div "Kolor wydarzenia" at bounding box center [440, 364] width 408 height 44
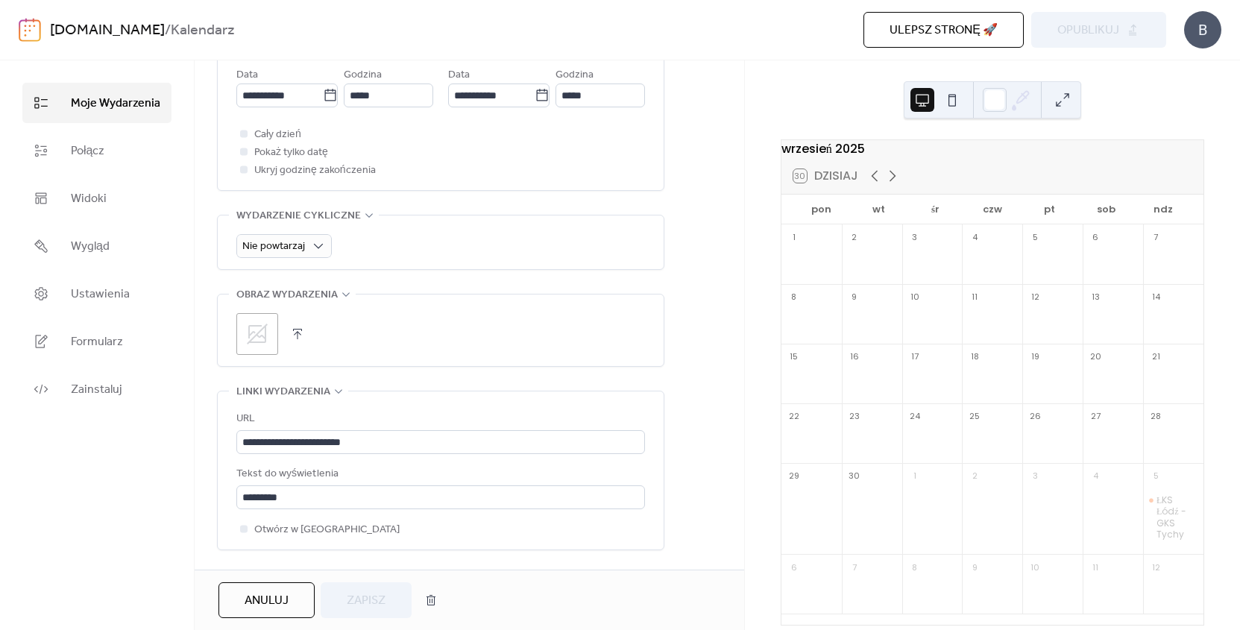
scroll to position [672, 0]
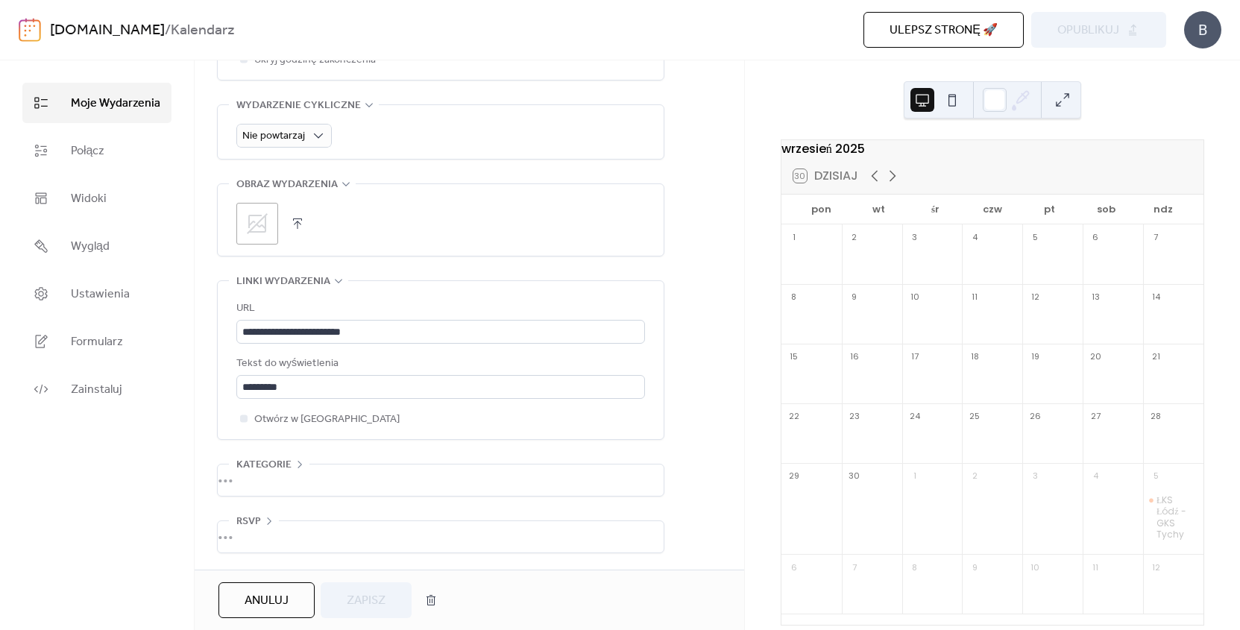
click at [294, 485] on div "•••" at bounding box center [441, 479] width 446 height 31
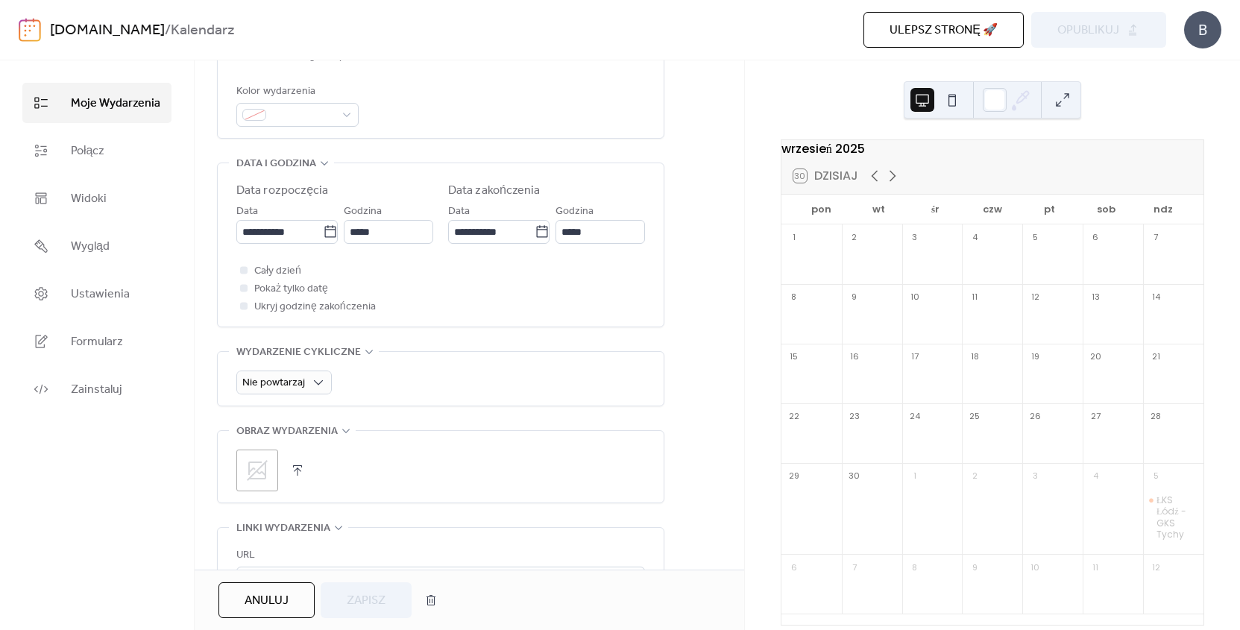
scroll to position [352, 0]
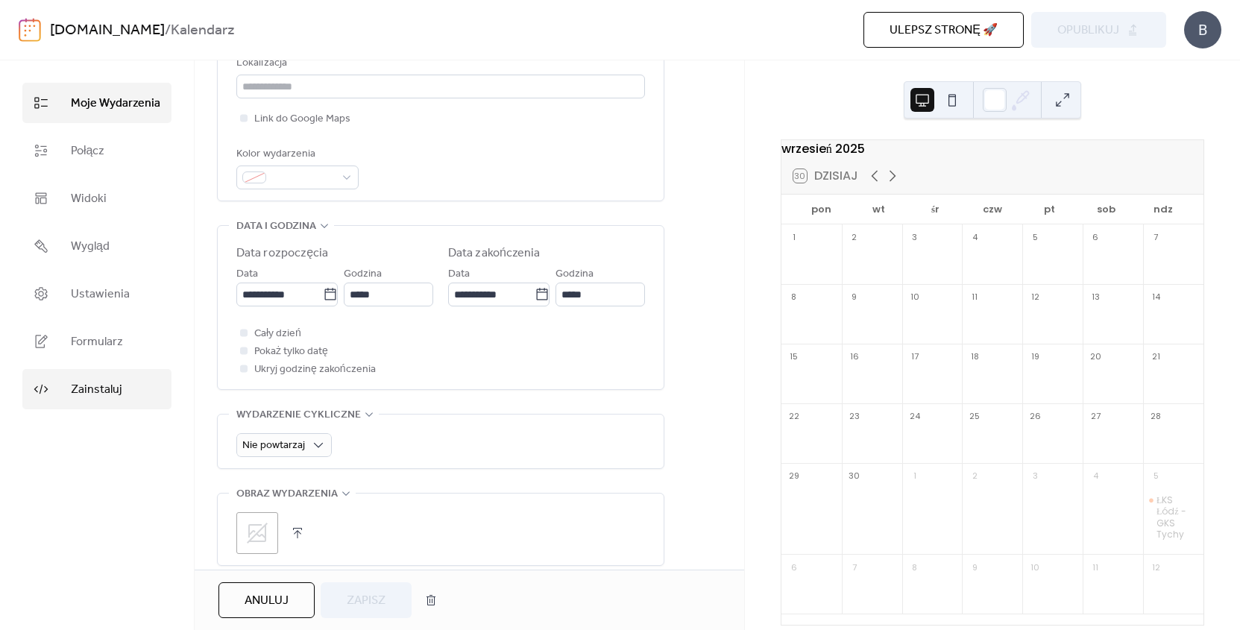
click at [96, 389] on span "Zainstaluj" at bounding box center [96, 390] width 51 height 18
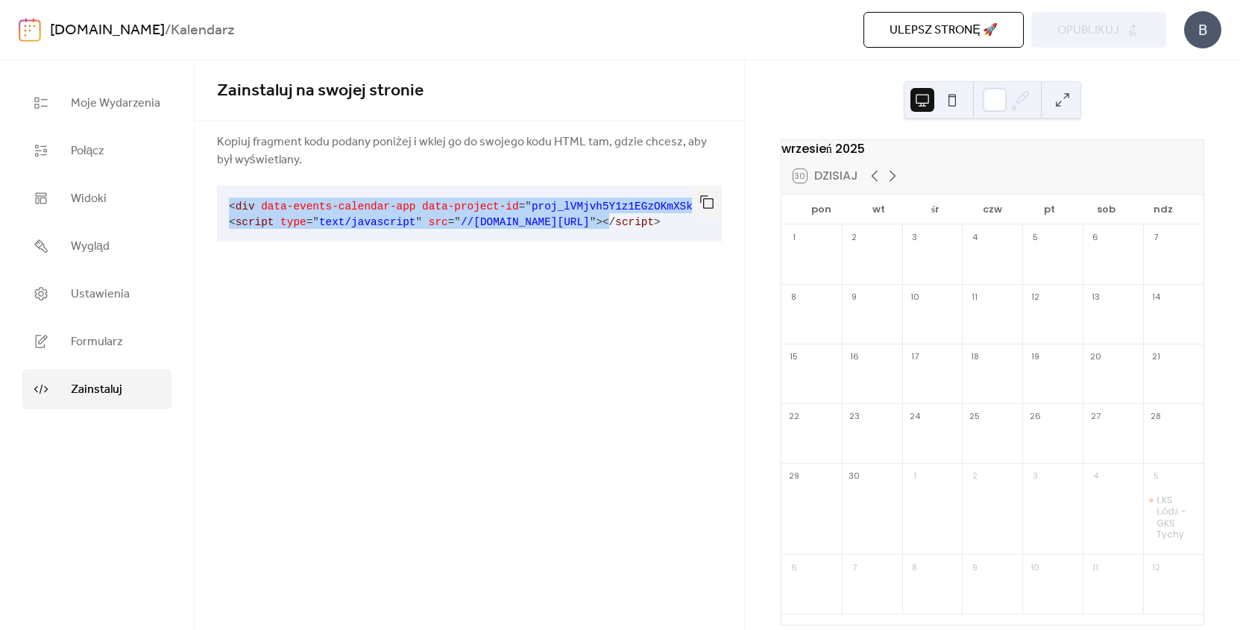
drag, startPoint x: 237, startPoint y: 207, endPoint x: 689, endPoint y: 222, distance: 452.7
click at [689, 222] on pre "< div data-events-calendar-app data-project-id = " proj_lVMjvh5Y1z1EGzOKmXSky "…" at bounding box center [457, 214] width 481 height 56
click at [121, 341] on span "Formularz" at bounding box center [97, 342] width 52 height 18
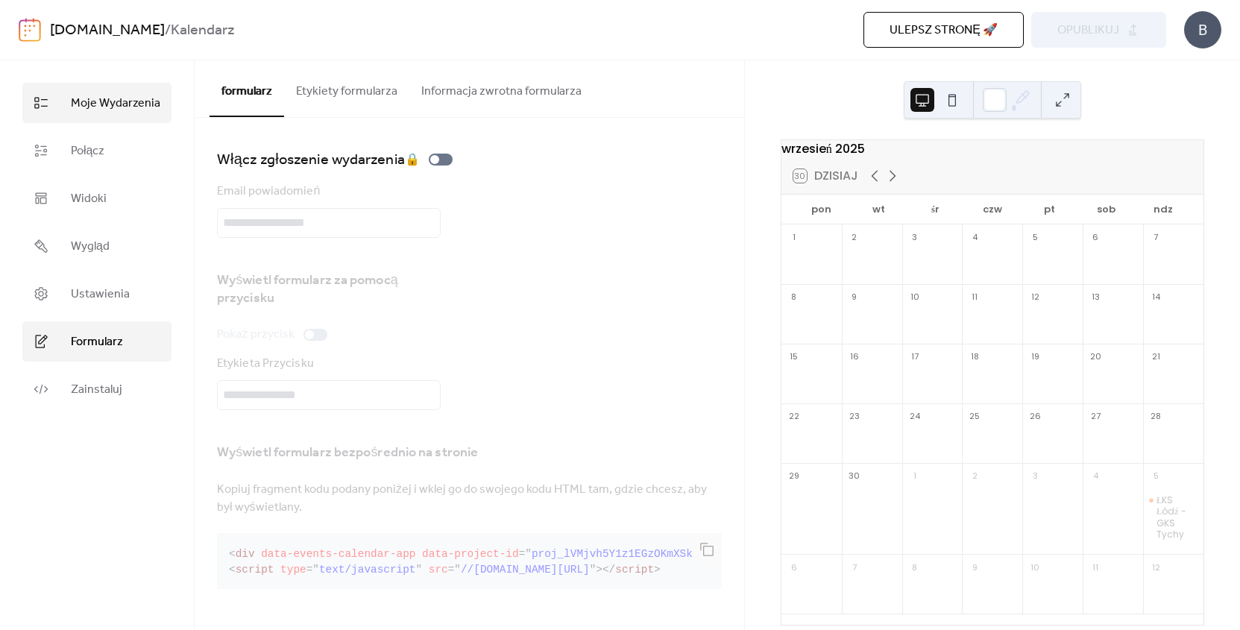
click at [119, 98] on span "Moje Wydarzenia" at bounding box center [115, 104] width 89 height 18
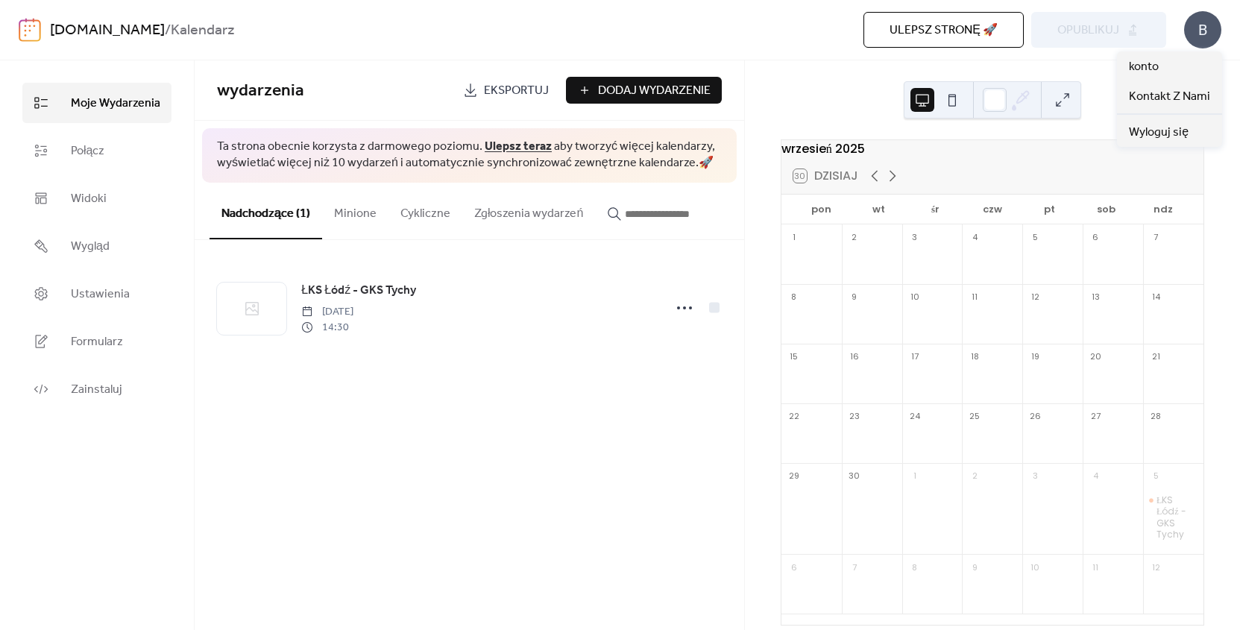
click at [1195, 33] on div "B" at bounding box center [1202, 29] width 37 height 37
click at [1158, 65] on span "konto" at bounding box center [1144, 67] width 30 height 18
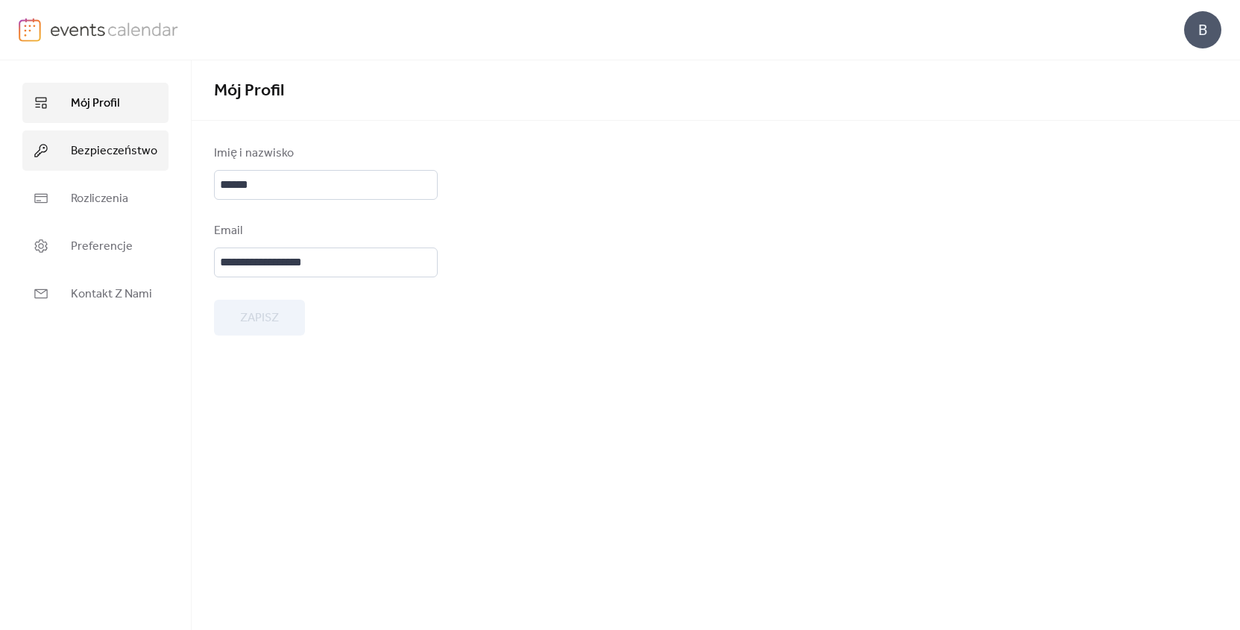
click at [128, 145] on span "Bezpieczeństwo" at bounding box center [114, 151] width 86 height 18
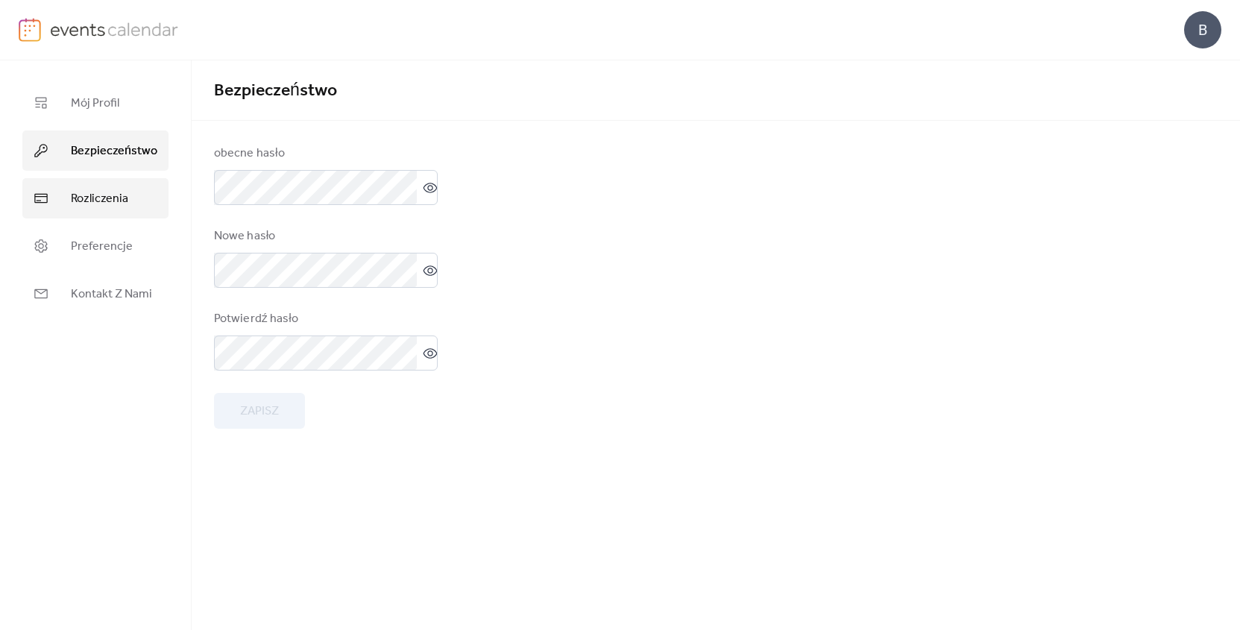
click at [110, 195] on span "Rozliczenia" at bounding box center [99, 199] width 57 height 18
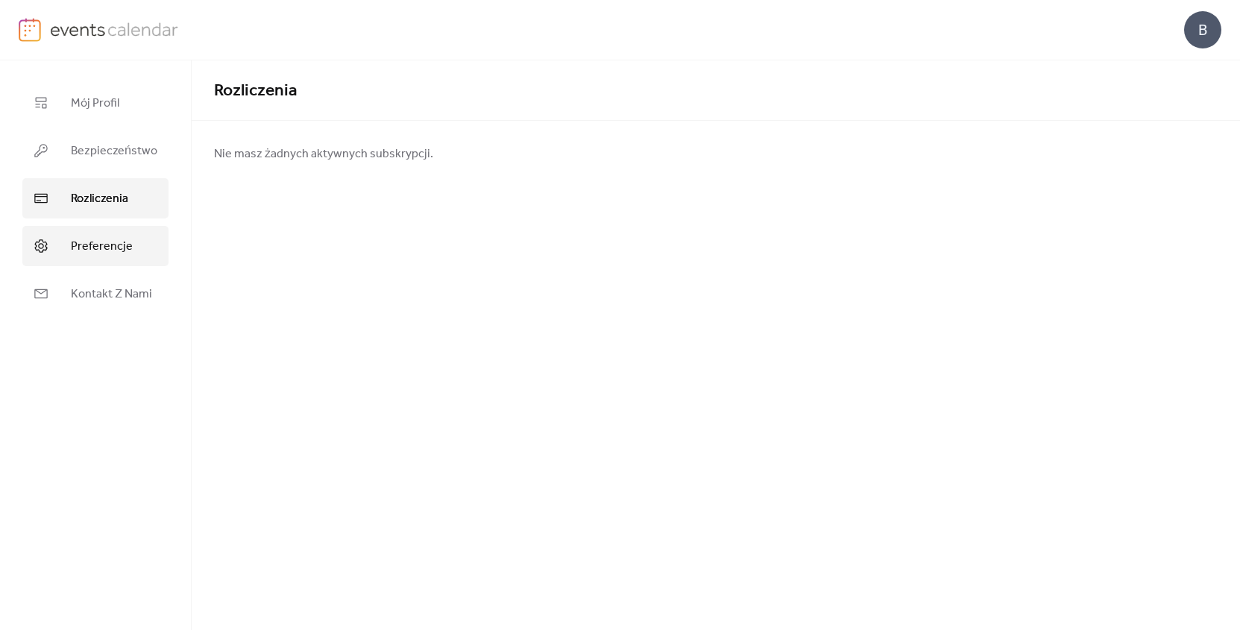
click at [110, 234] on link "Preferencje" at bounding box center [95, 246] width 146 height 40
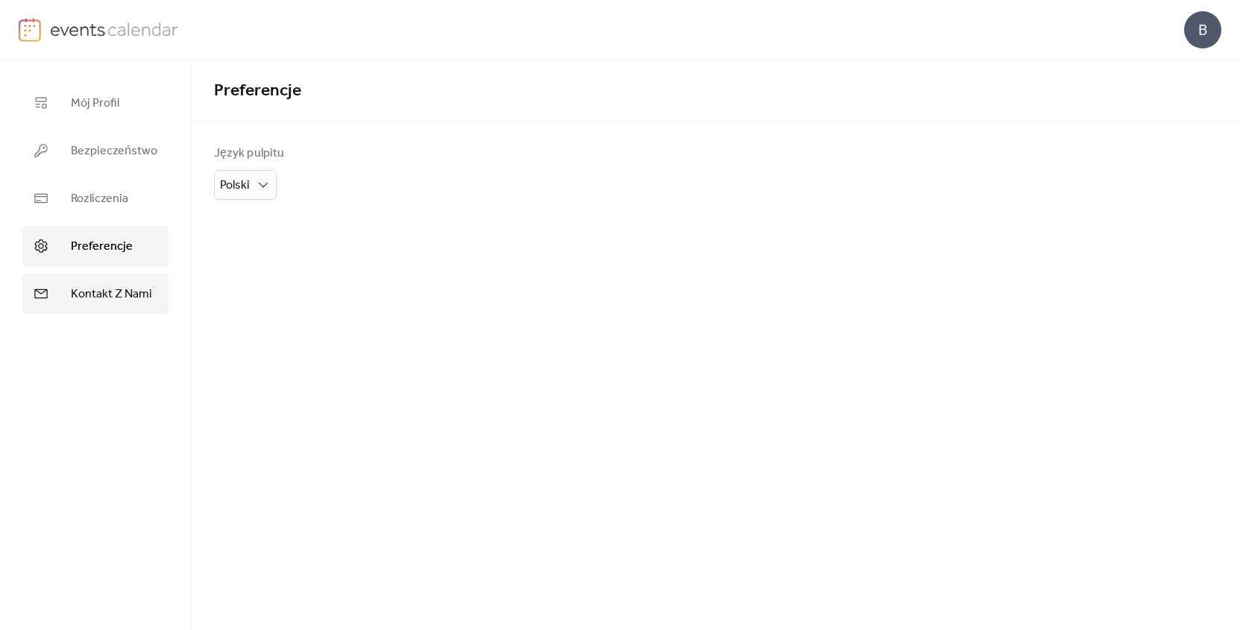
click at [110, 291] on span "Kontakt Z Nami" at bounding box center [111, 294] width 81 height 18
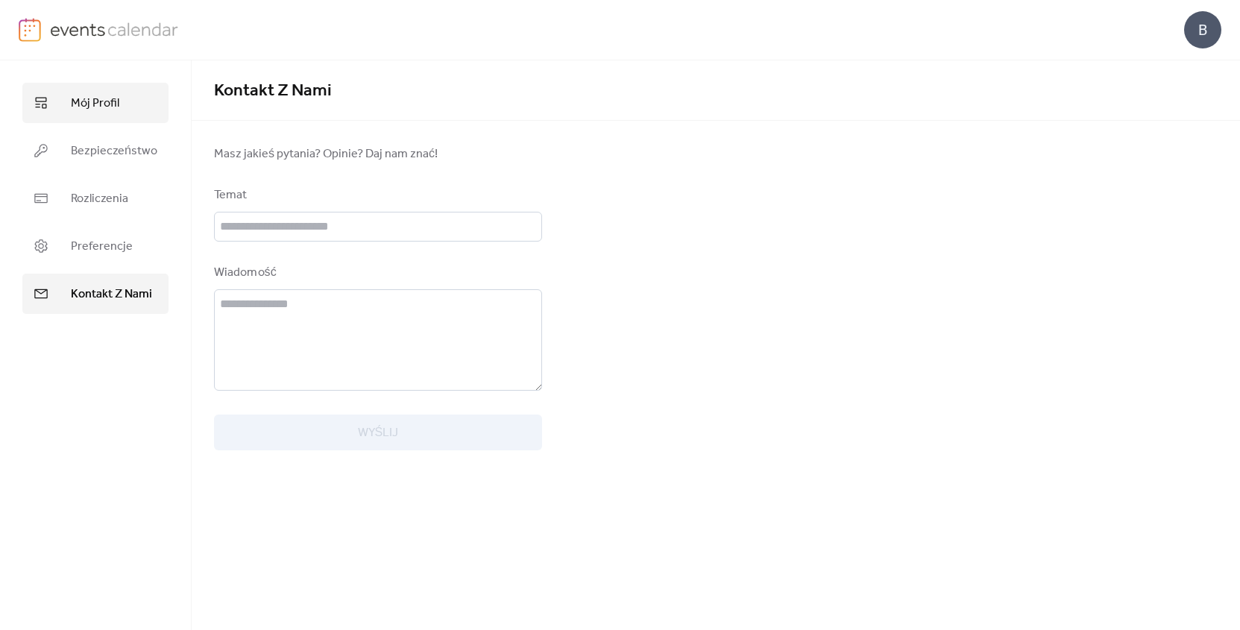
click at [119, 104] on link "Mój Profil" at bounding box center [95, 103] width 146 height 40
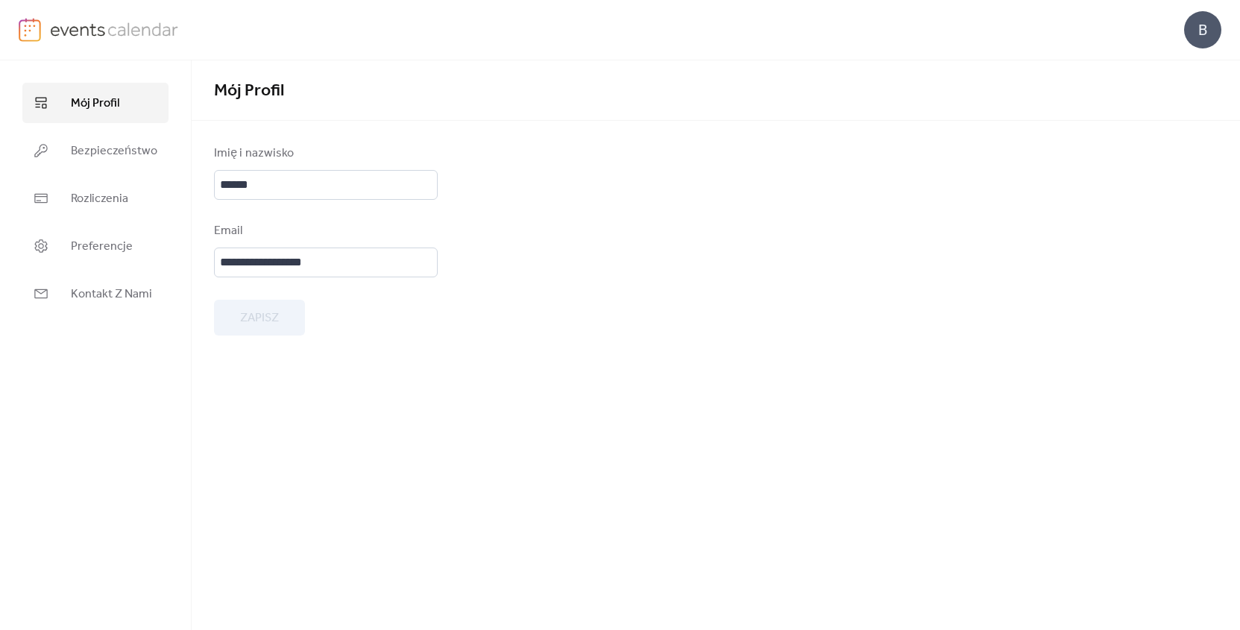
click at [102, 34] on img at bounding box center [114, 29] width 129 height 22
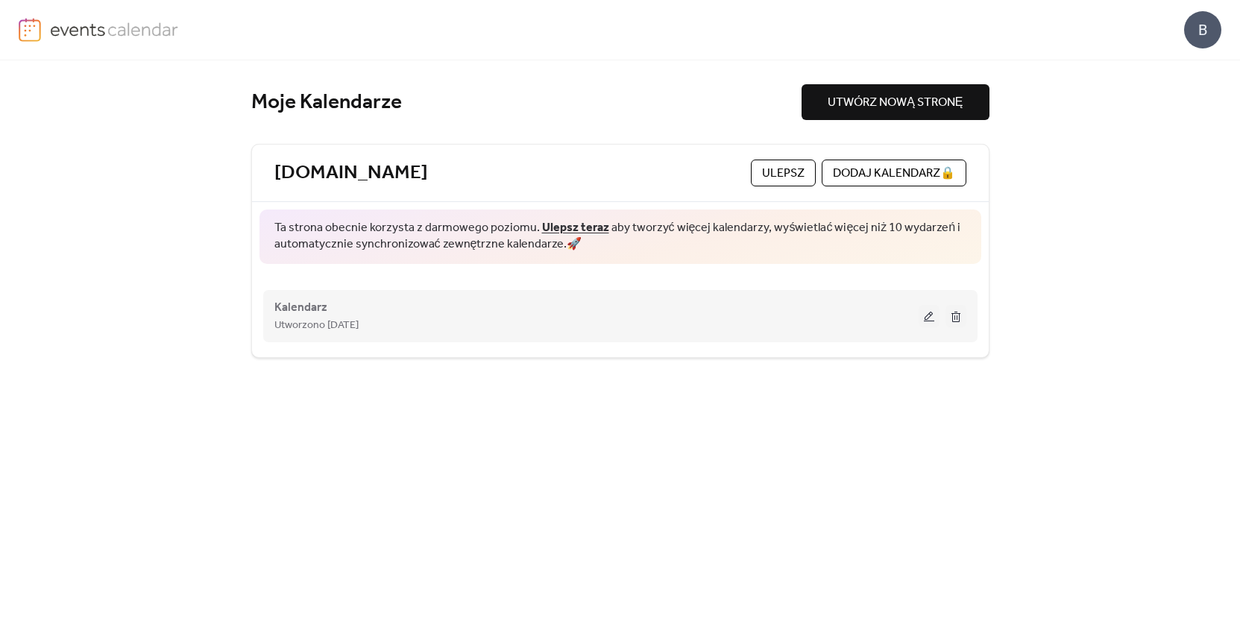
click at [928, 315] on button at bounding box center [928, 316] width 21 height 22
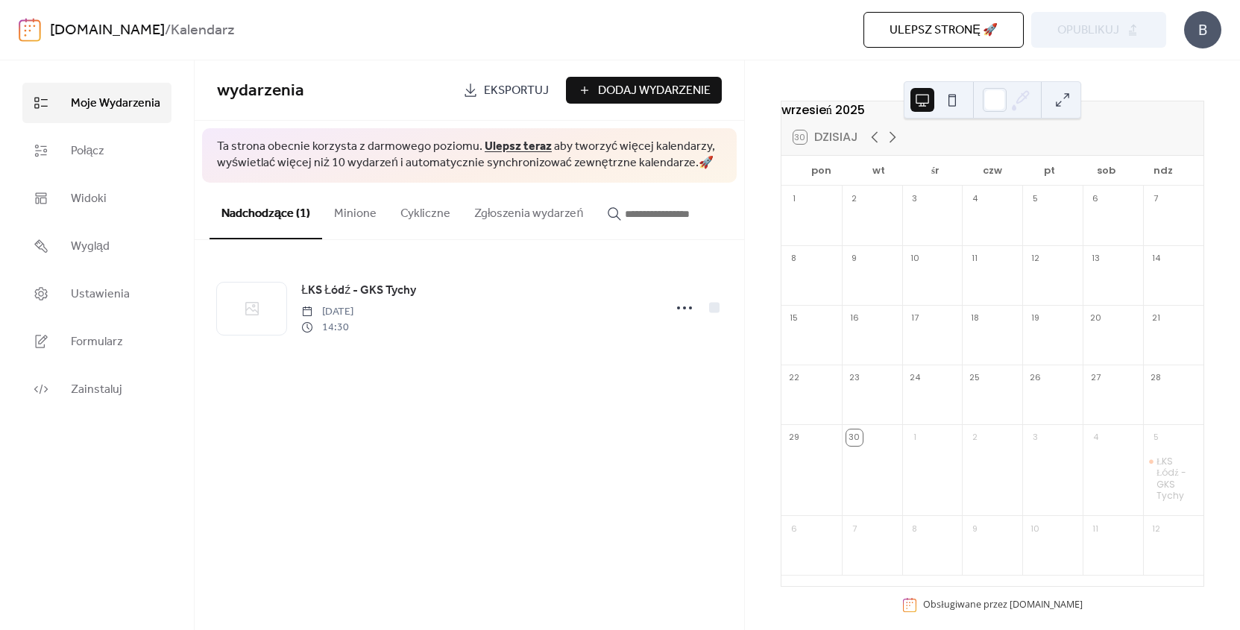
scroll to position [48, 0]
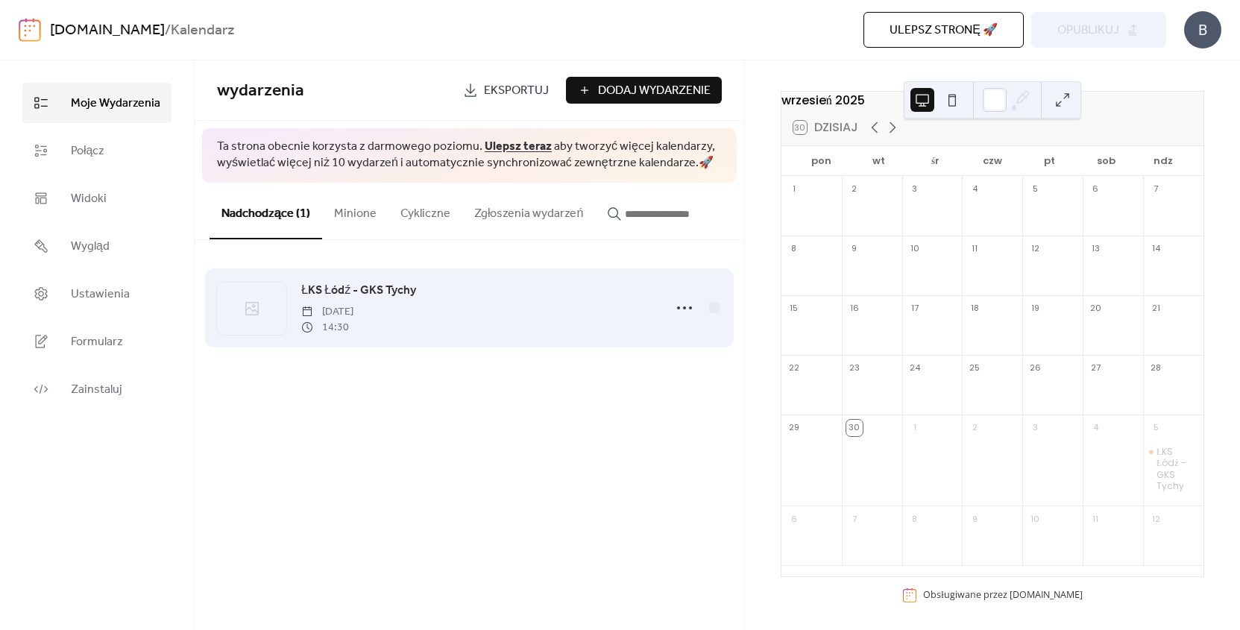
click at [604, 297] on div "ŁKS Łódź - GKS Tychy niedziela, październik 5, 2025 14:30" at bounding box center [477, 308] width 353 height 54
click at [684, 309] on icon at bounding box center [684, 308] width 24 height 24
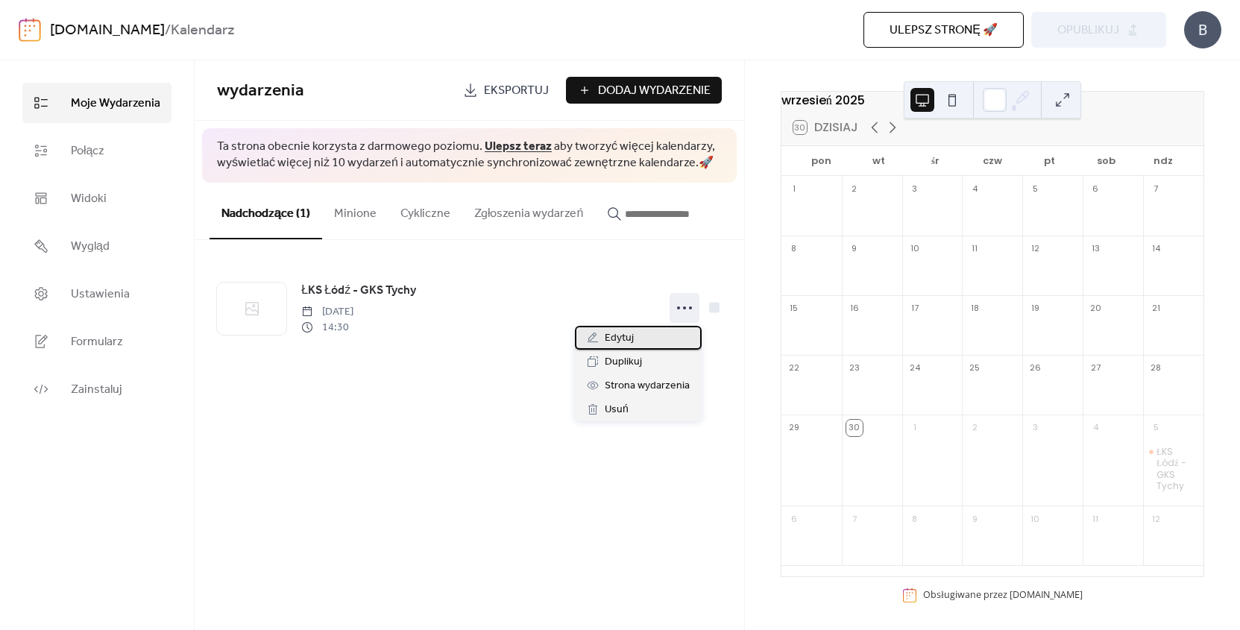
click at [642, 335] on div "Edytuj" at bounding box center [638, 338] width 127 height 24
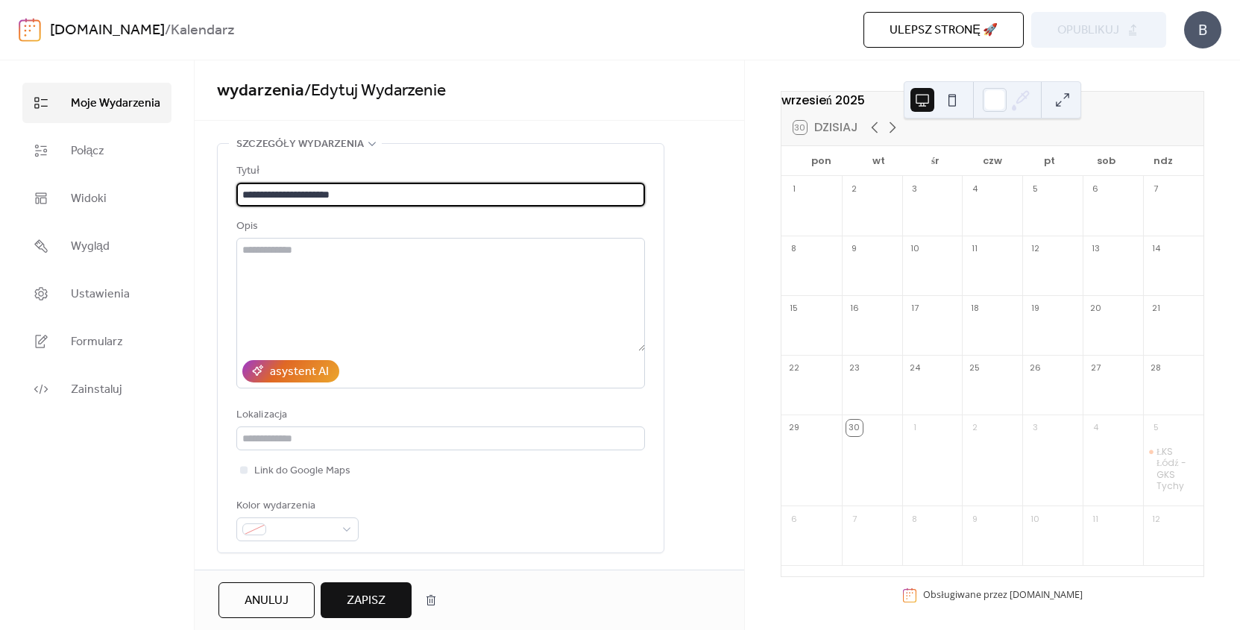
drag, startPoint x: 337, startPoint y: 198, endPoint x: 229, endPoint y: 196, distance: 108.1
click at [229, 196] on div "**********" at bounding box center [441, 348] width 446 height 408
click at [300, 198] on input "**" at bounding box center [440, 195] width 408 height 24
drag, startPoint x: 242, startPoint y: 196, endPoint x: 233, endPoint y: 196, distance: 8.9
click at [233, 196] on div "**********" at bounding box center [441, 348] width 446 height 408
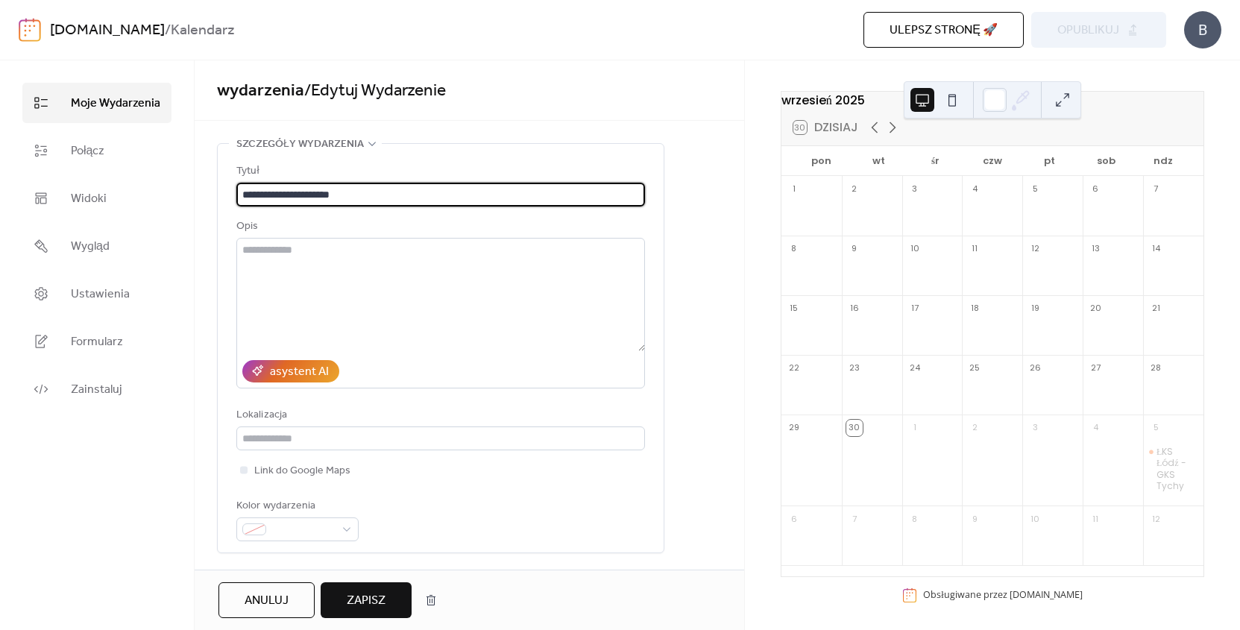
type input "**********"
click at [373, 596] on span "Zapisz" at bounding box center [366, 601] width 39 height 18
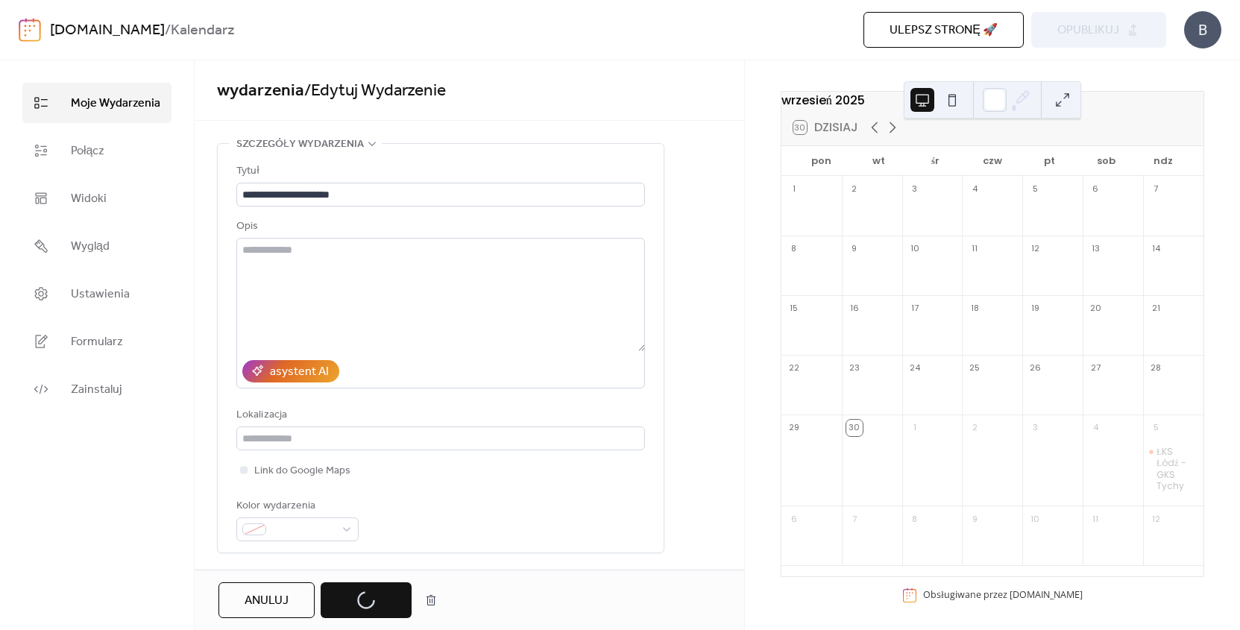
scroll to position [30, 0]
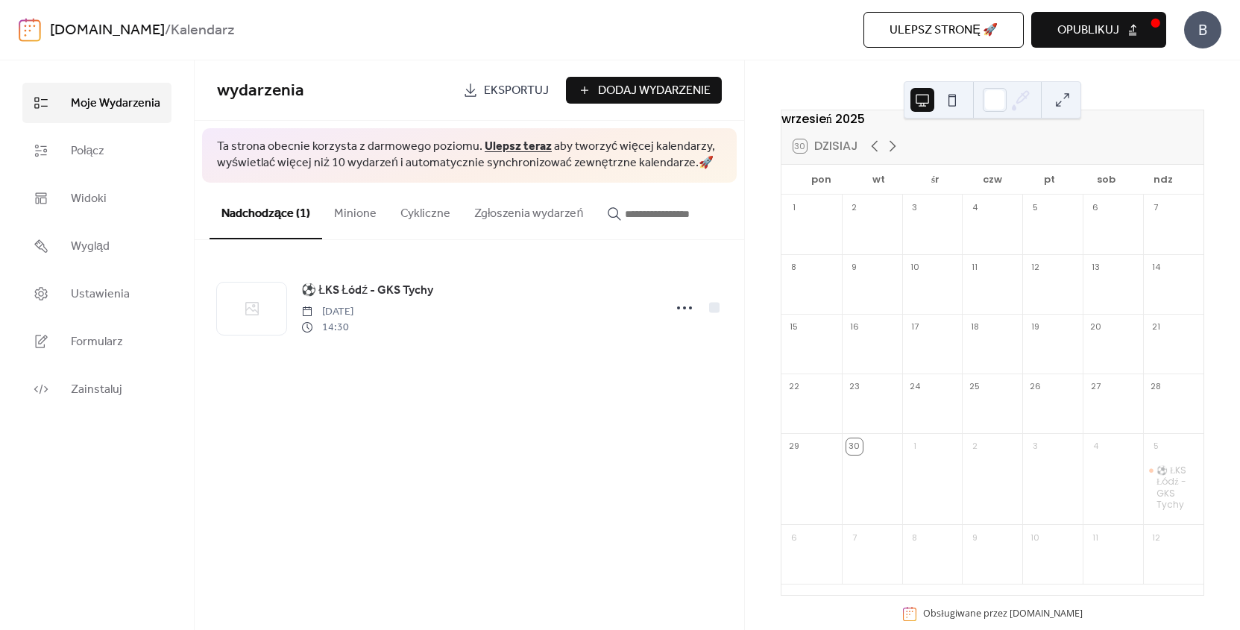
click at [1100, 31] on span "Opublikuj" at bounding box center [1088, 31] width 62 height 18
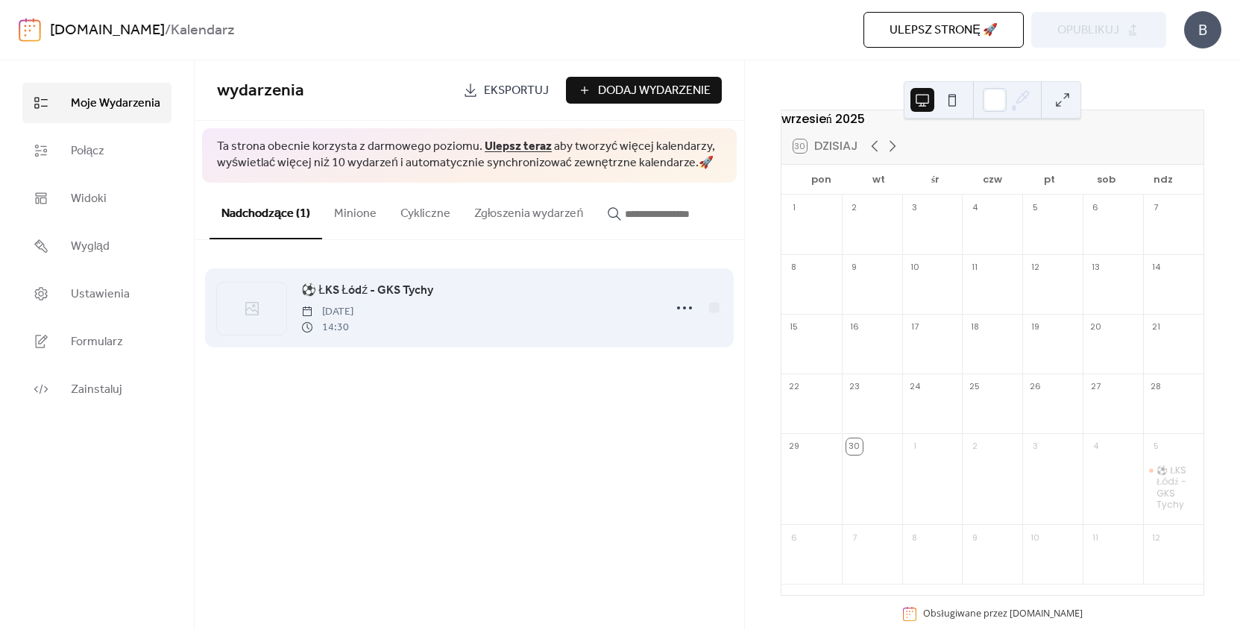
click at [394, 286] on span "⚽️ ŁKS Łódź - GKS Tychy" at bounding box center [367, 291] width 132 height 18
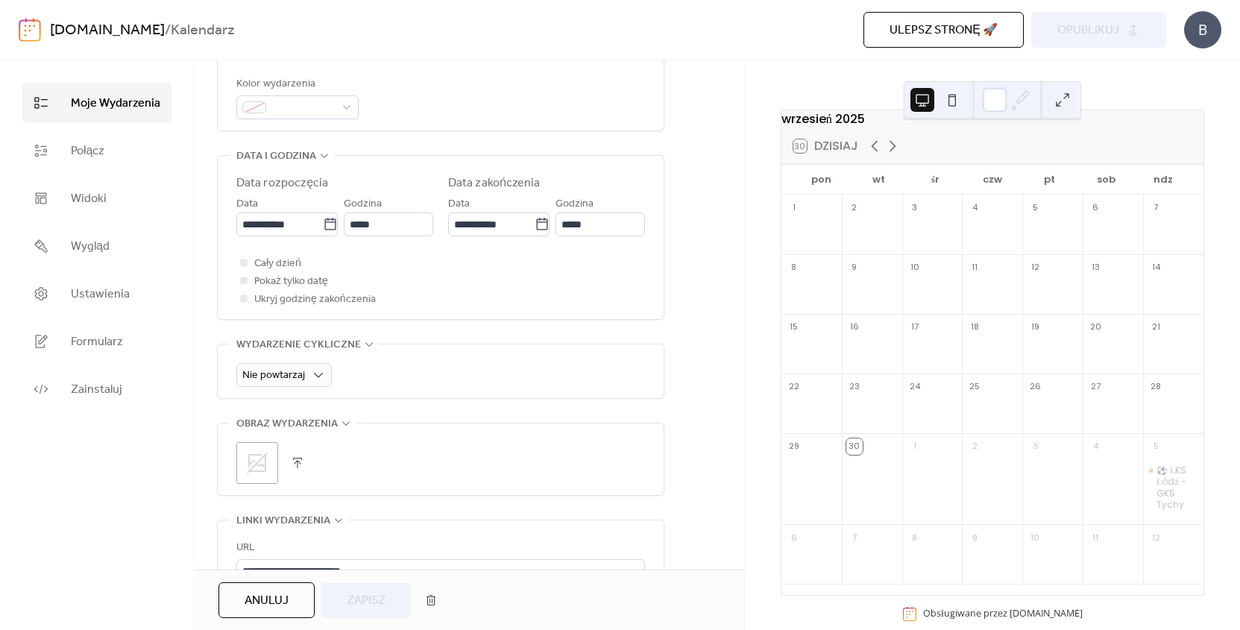
scroll to position [329, 0]
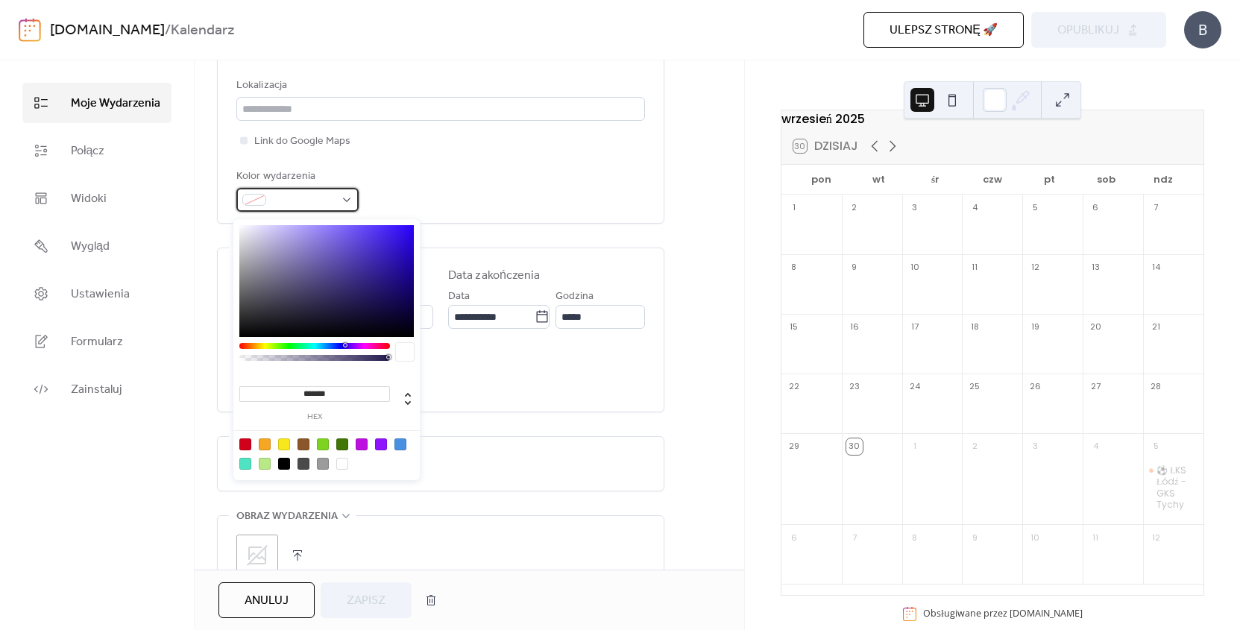
click at [321, 208] on span at bounding box center [303, 201] width 63 height 18
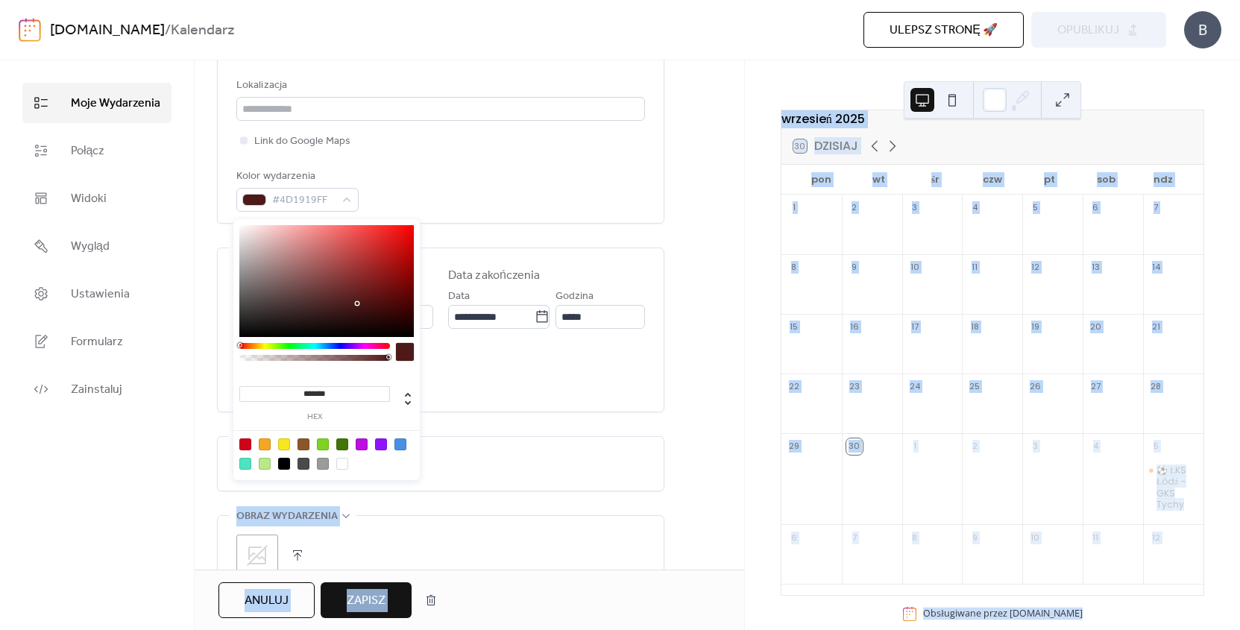
drag, startPoint x: 259, startPoint y: 345, endPoint x: 227, endPoint y: 346, distance: 32.1
click at [227, 346] on body "**********" at bounding box center [620, 315] width 1240 height 630
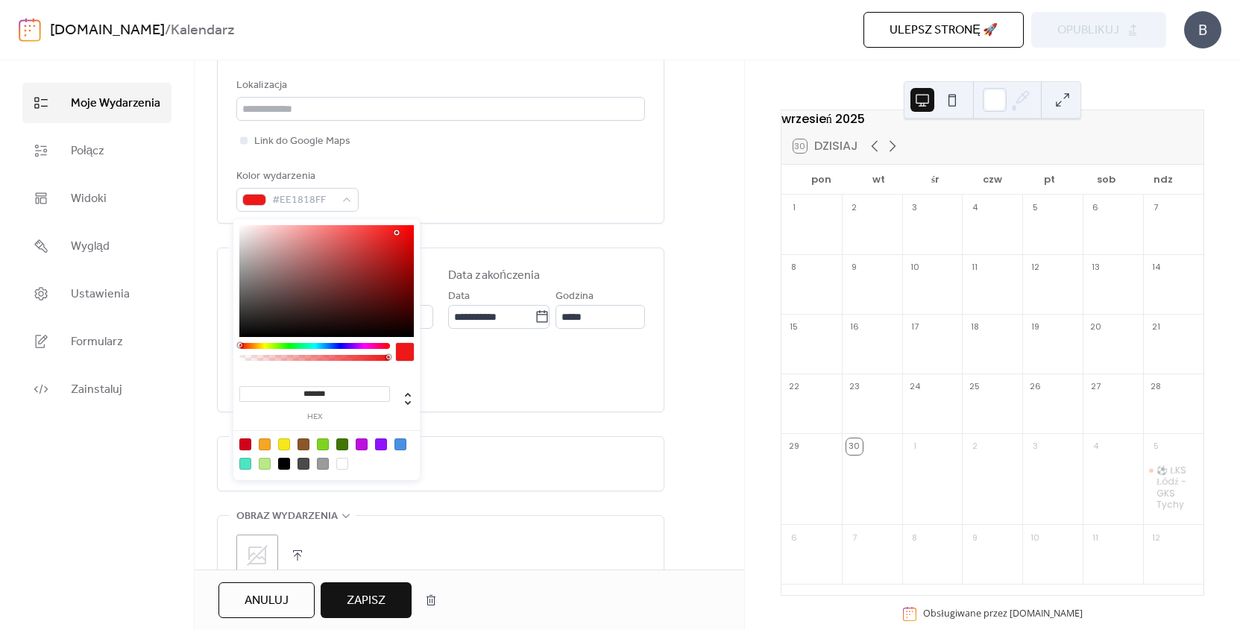
type input "*******"
drag, startPoint x: 397, startPoint y: 257, endPoint x: 396, endPoint y: 233, distance: 24.6
click at [396, 233] on div at bounding box center [326, 281] width 174 height 112
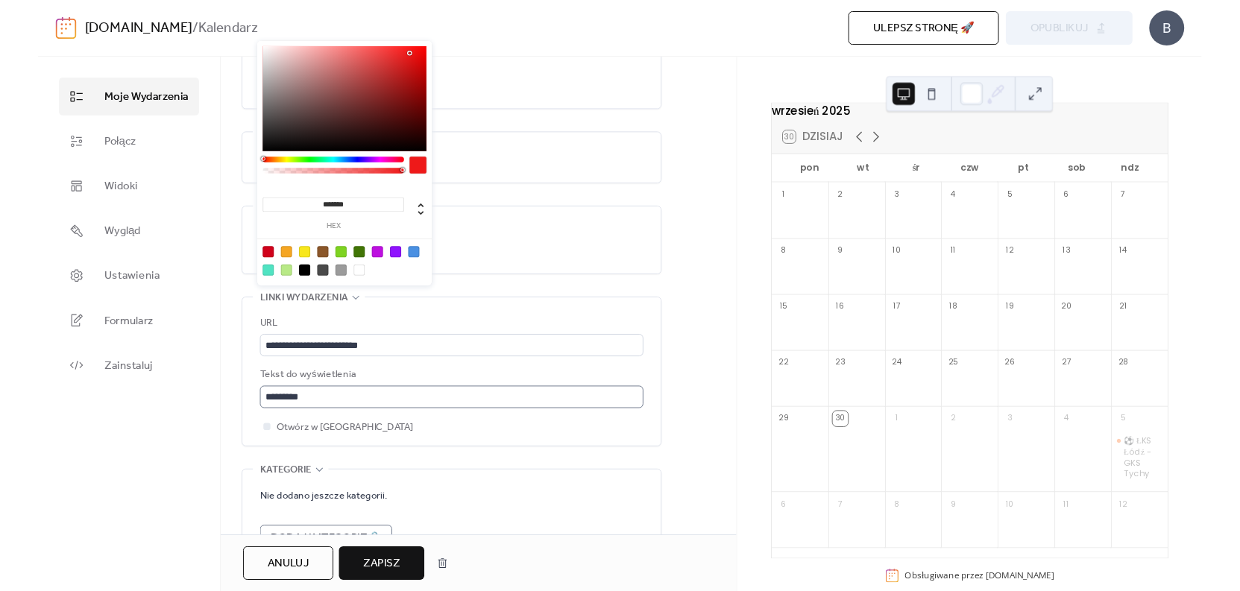
scroll to position [738, 0]
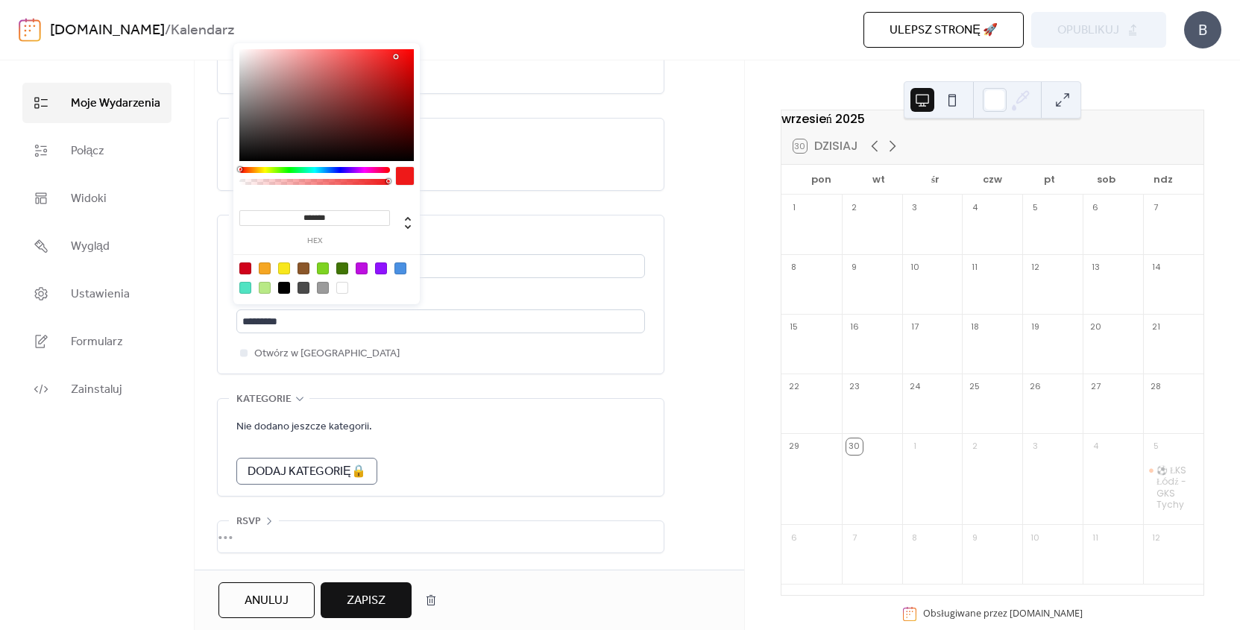
click at [373, 593] on span "Zapisz" at bounding box center [366, 601] width 39 height 18
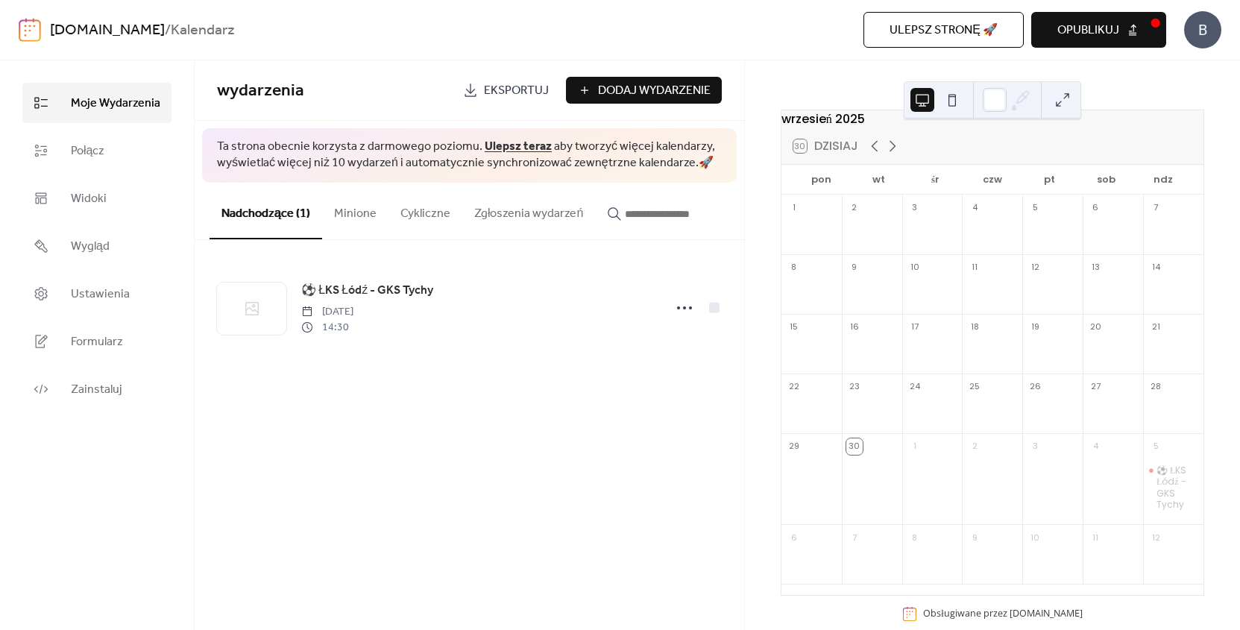
click at [1117, 39] on span "Opublikuj" at bounding box center [1088, 31] width 62 height 18
click at [88, 389] on span "Zainstaluj" at bounding box center [96, 390] width 51 height 18
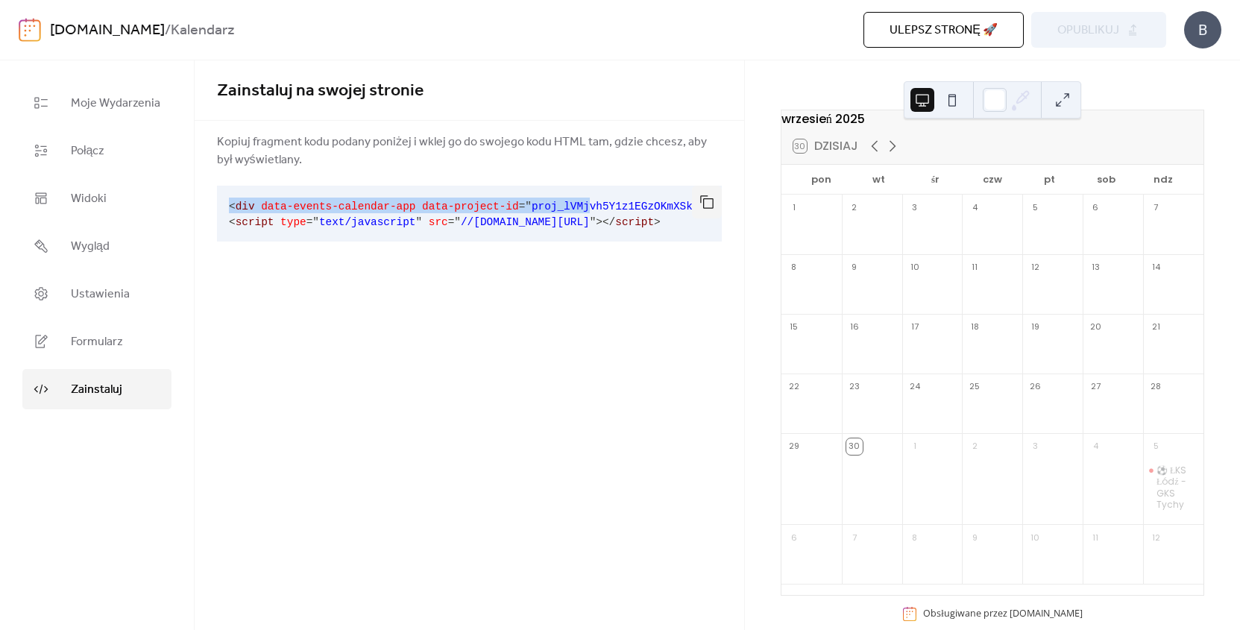
drag, startPoint x: 227, startPoint y: 204, endPoint x: 590, endPoint y: 208, distance: 363.0
click at [589, 208] on code "< div data-events-calendar-app data-project-id = " proj_lVMjvh5Y1z1EGzOKmXSky "…" at bounding box center [493, 215] width 528 height 28
click at [578, 213] on pre "< div data-events-calendar-app data-project-id = " proj_lVMjvh5Y1z1EGzOKmXSky "…" at bounding box center [457, 214] width 481 height 56
click at [346, 290] on div "Zainstaluj na swojej stronie Kopiuj fragment kodu podany poniżej i wklej go do …" at bounding box center [469, 344] width 549 height 569
